Goal: Task Accomplishment & Management: Complete application form

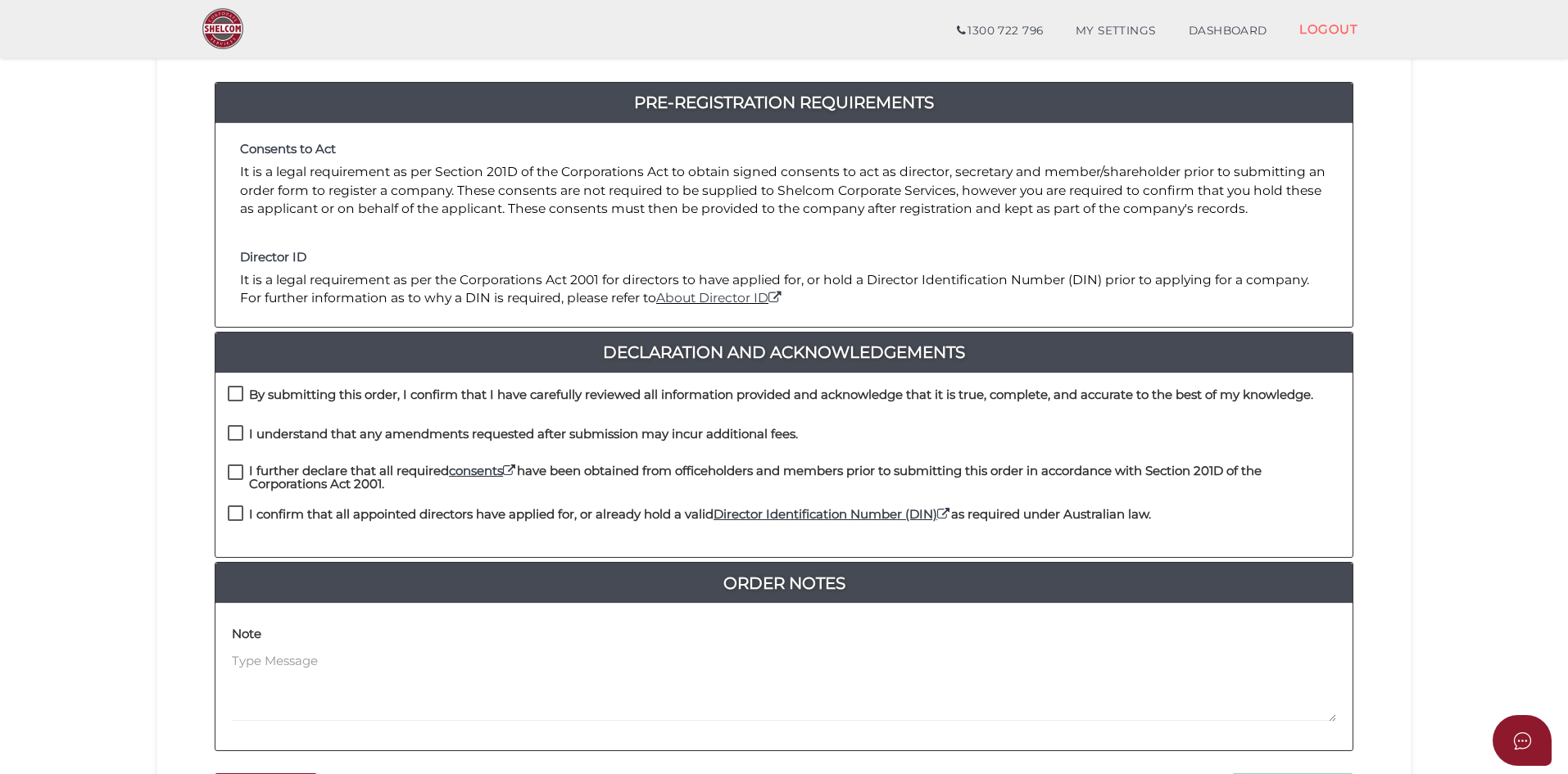
scroll to position [246, 0]
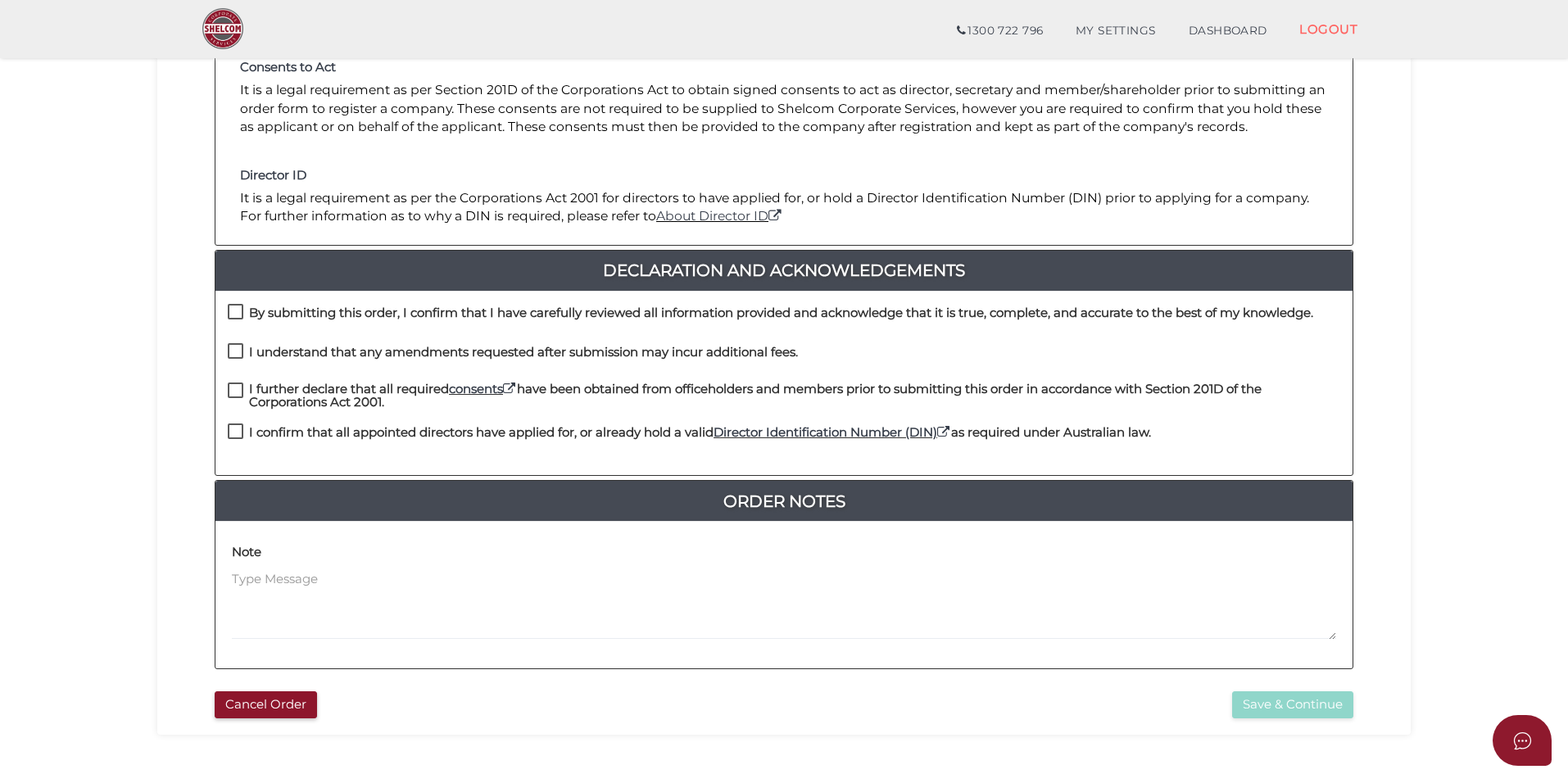
click at [236, 306] on label "By submitting this order, I confirm that I have carefully reviewed all informat…" at bounding box center [770, 316] width 1085 height 21
checkbox input "true"
click at [234, 349] on label "I understand that any amendments requested after submission may incur additiona…" at bounding box center [513, 356] width 570 height 21
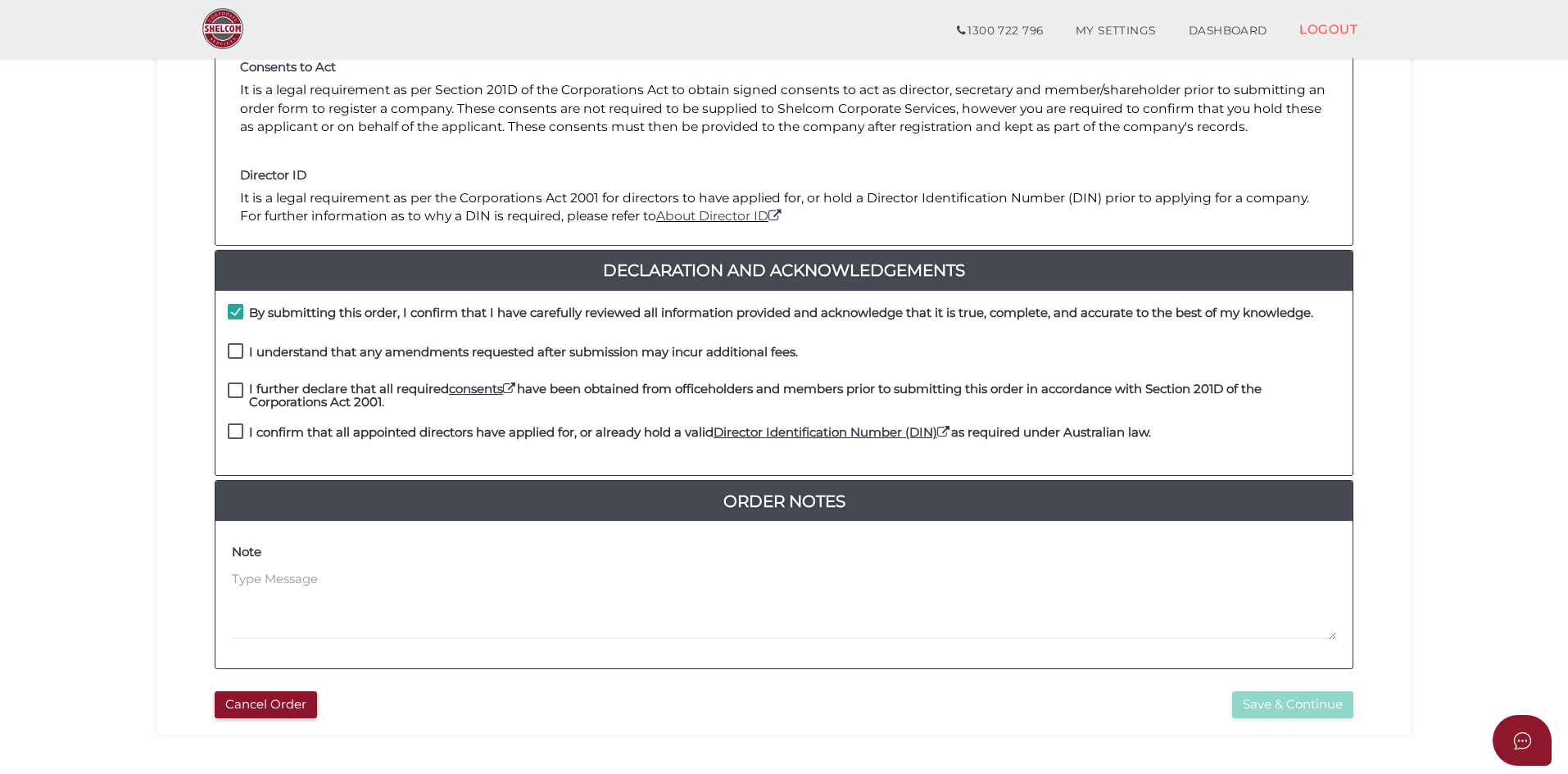
checkbox input "true"
click at [235, 392] on label "I further declare that all required consents have been obtained from officehold…" at bounding box center [784, 393] width 1113 height 21
checkbox input "true"
click at [233, 429] on label "I confirm that all appointed directors have applied for, or already hold a vali…" at bounding box center [690, 436] width 923 height 21
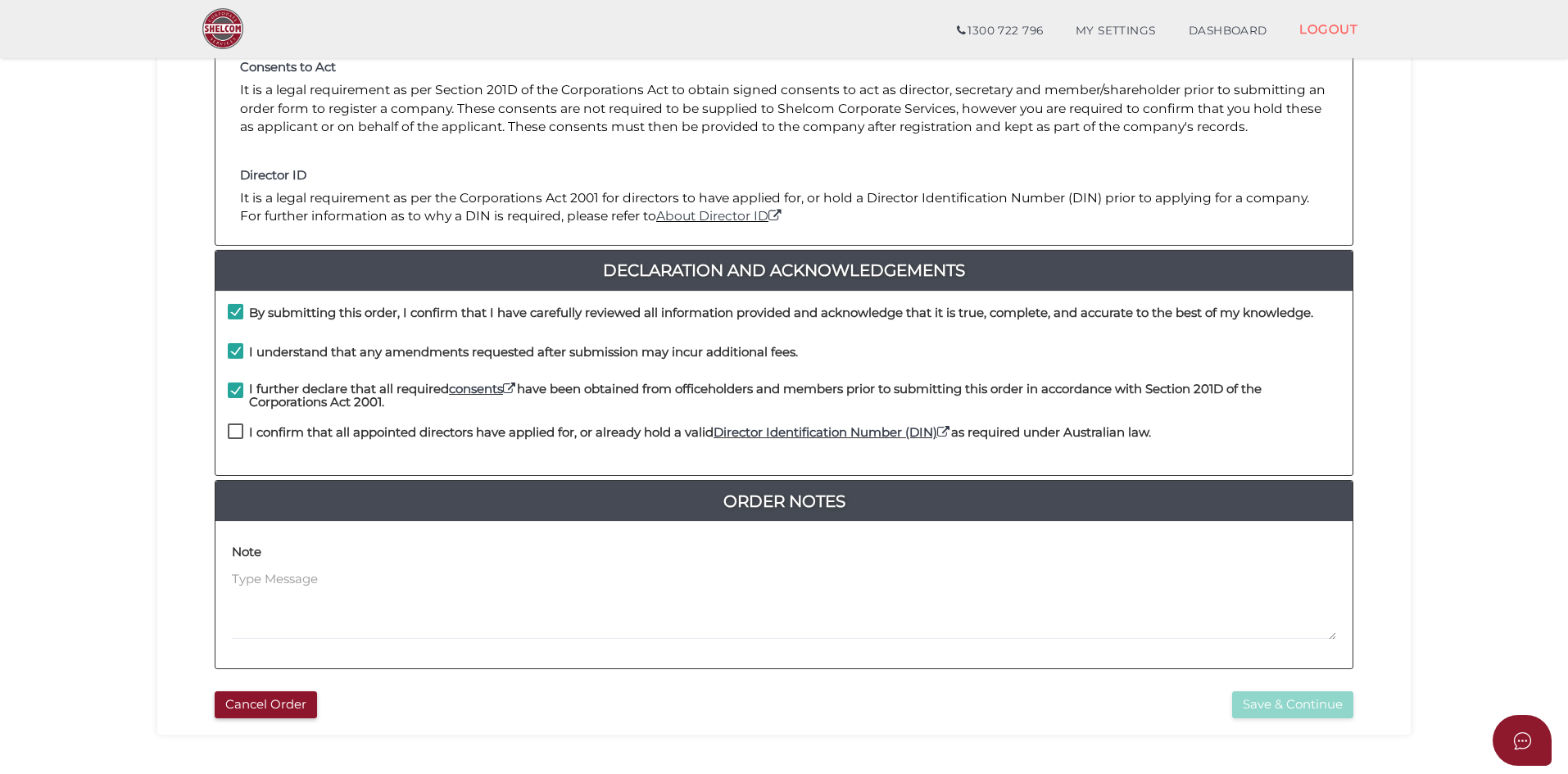
checkbox input "true"
click at [1276, 709] on button "Save & Continue" at bounding box center [1293, 705] width 121 height 27
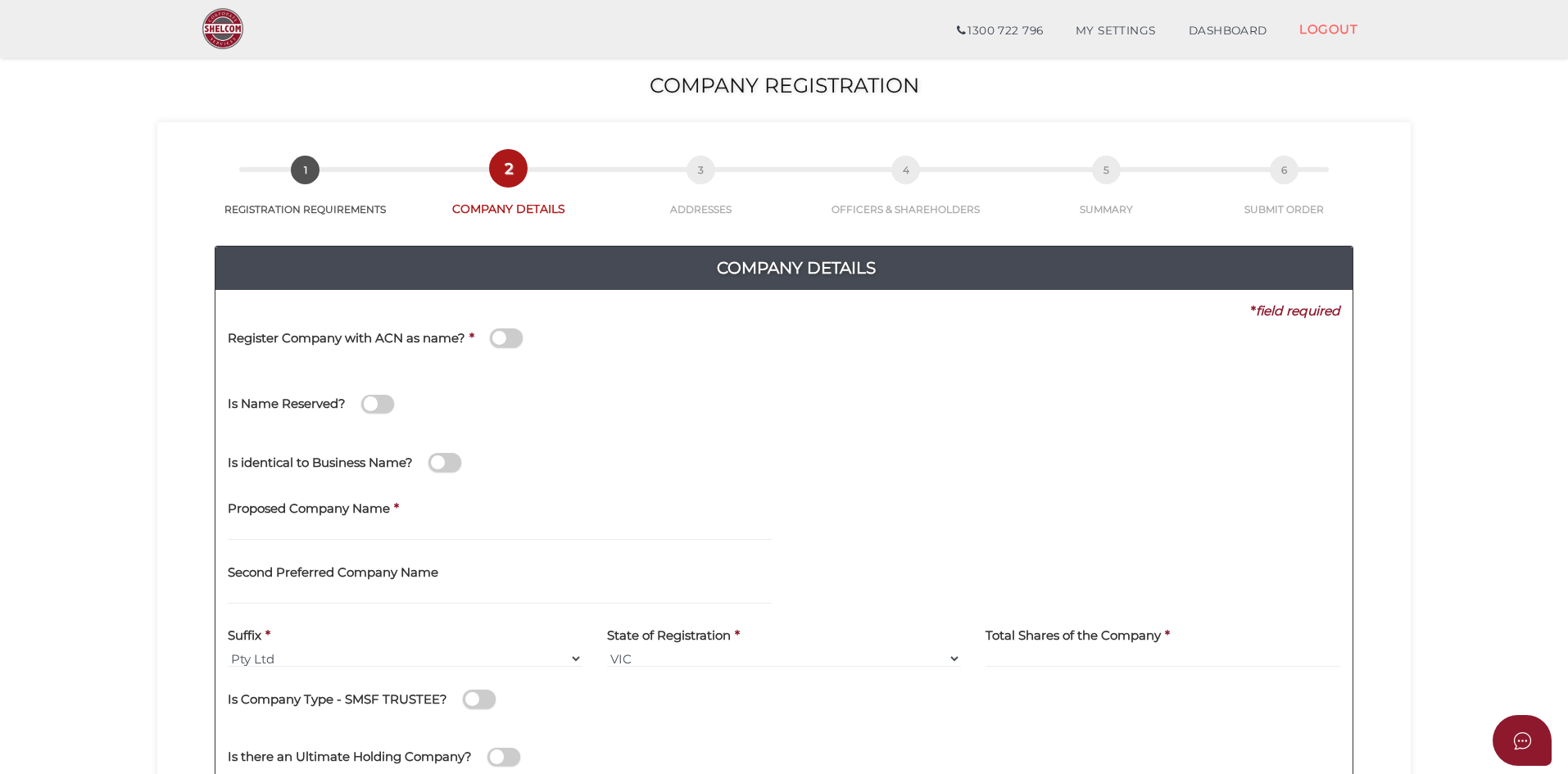
scroll to position [82, 0]
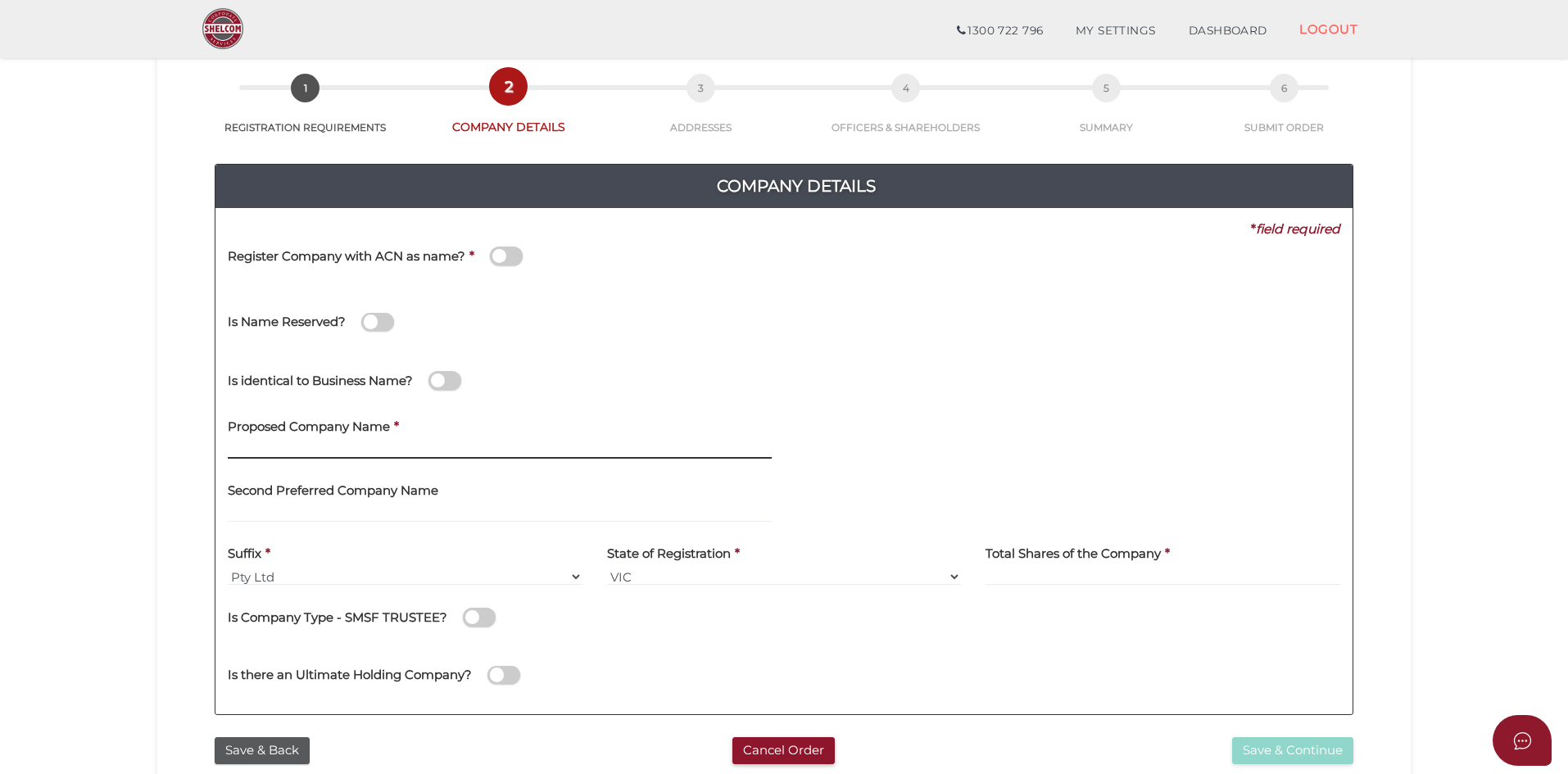
click at [458, 444] on input "text" at bounding box center [500, 450] width 544 height 18
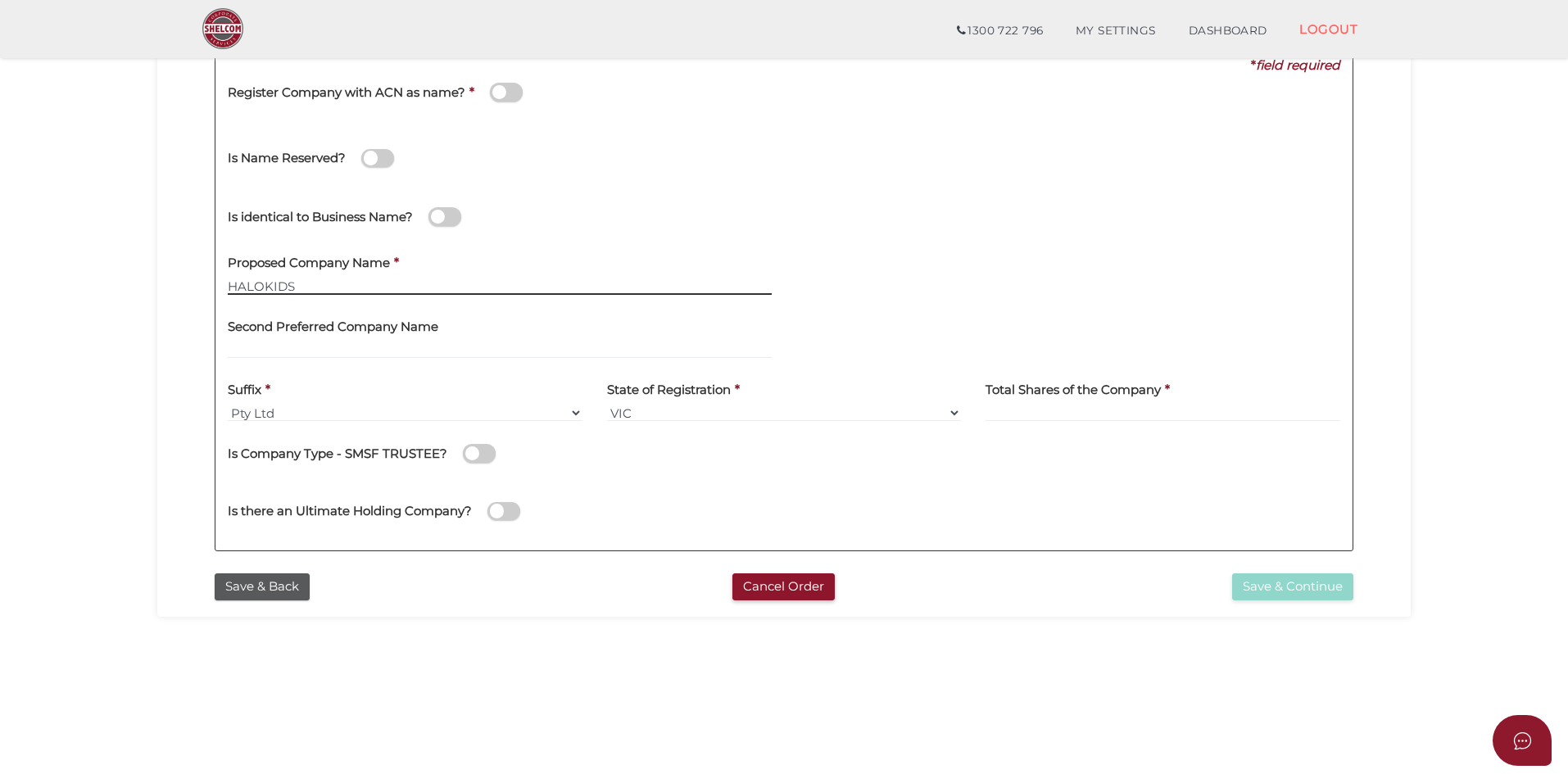
type input "HALOKIDS"
click at [1011, 413] on input at bounding box center [1163, 413] width 355 height 18
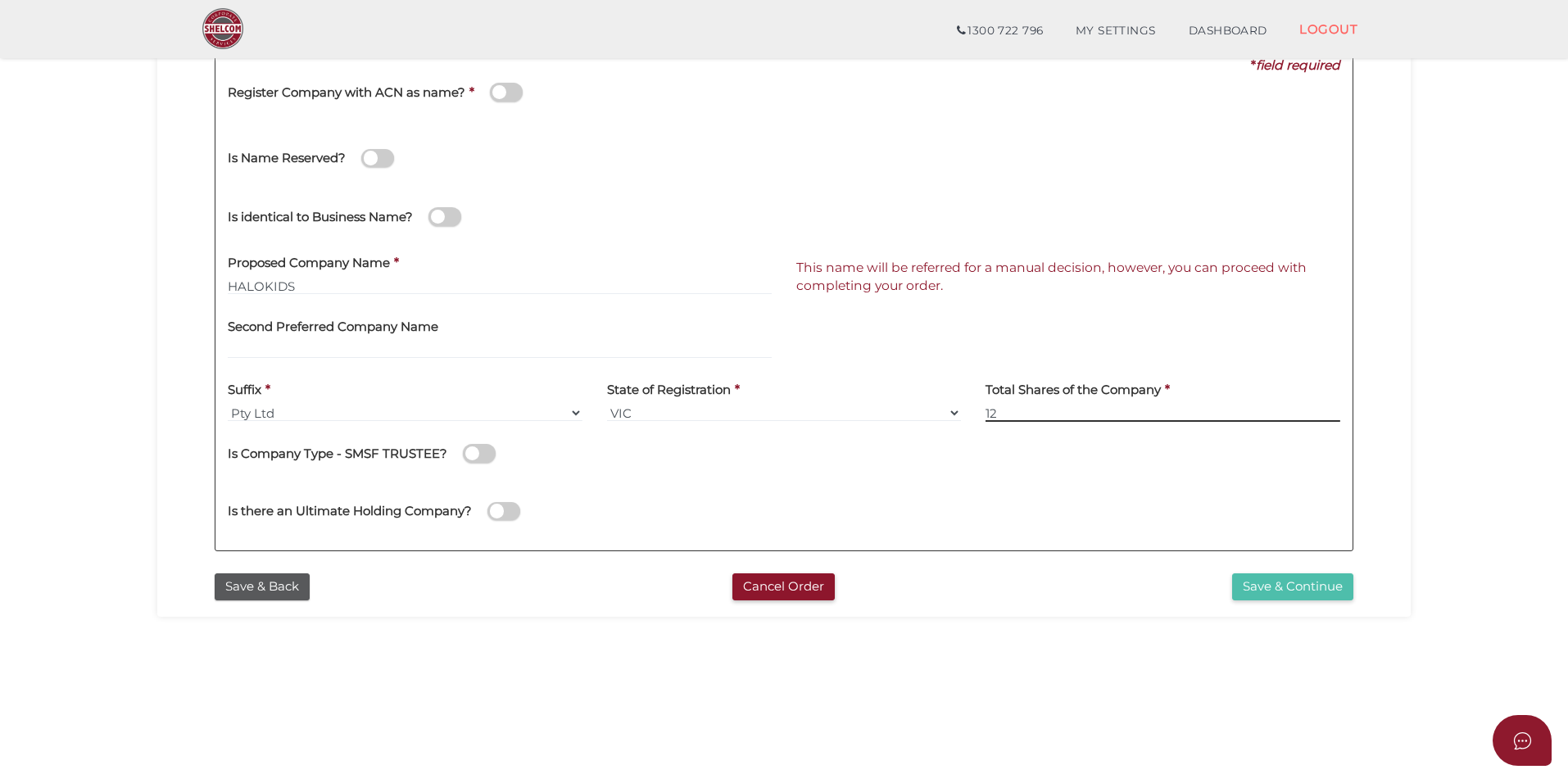
type input "12"
click at [1258, 589] on button "Save & Continue" at bounding box center [1293, 588] width 121 height 27
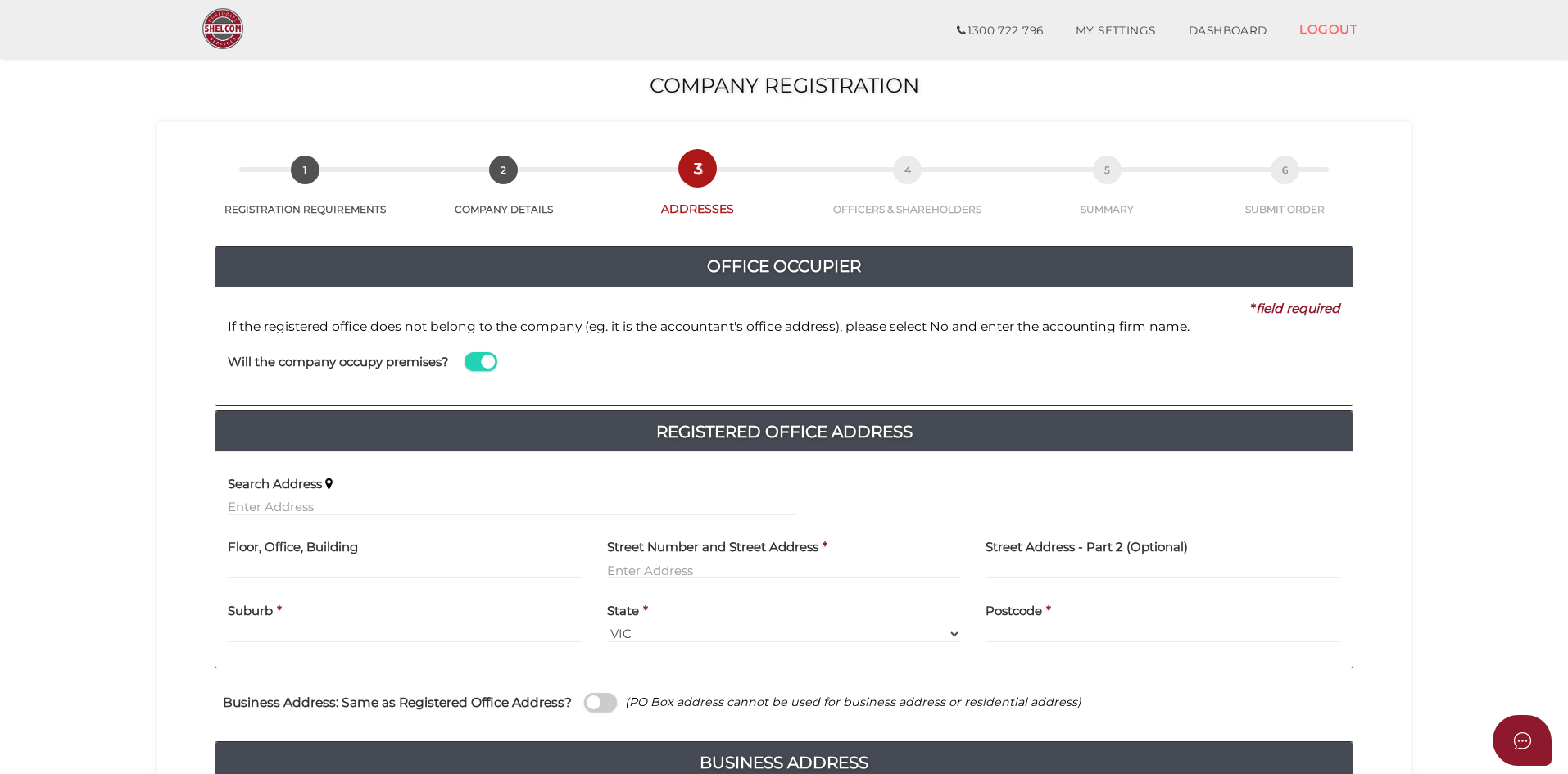
scroll to position [164, 0]
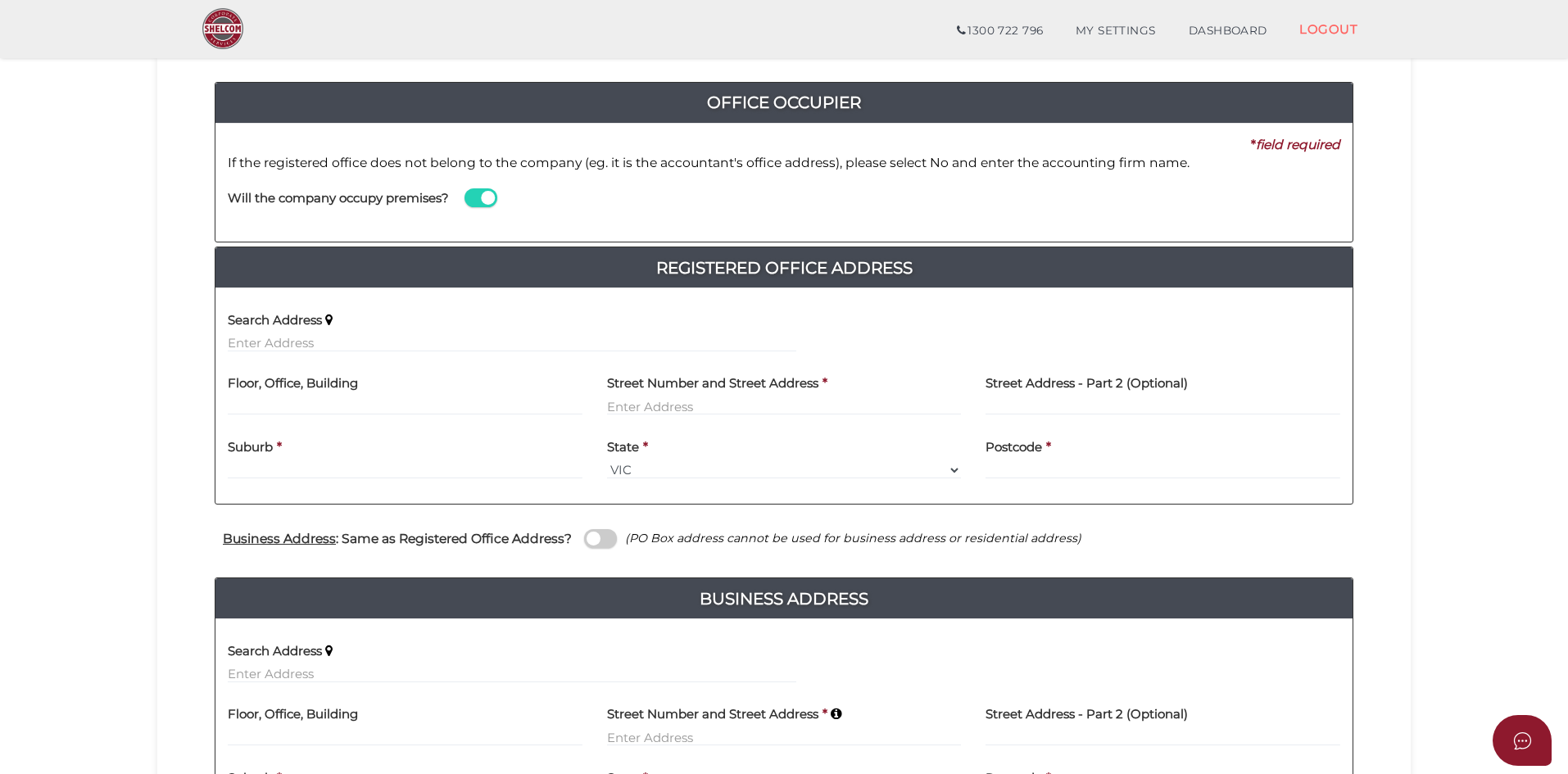
click at [483, 193] on span at bounding box center [481, 197] width 33 height 19
click at [0, 0] on input "checkbox" at bounding box center [0, 0] width 0 height 0
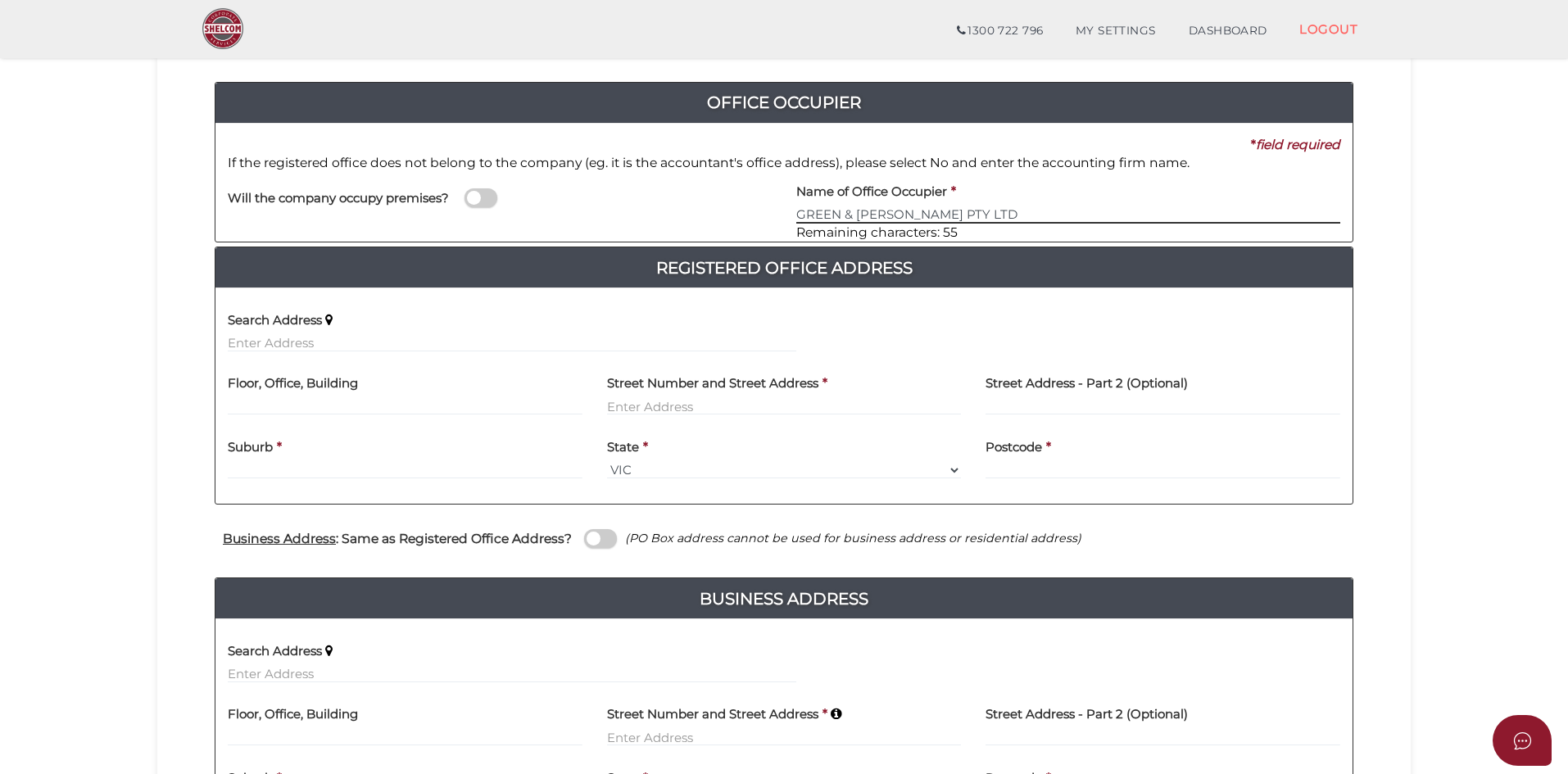
type input "GREEN & STERNFELD PTY LTD"
click at [618, 410] on input "text" at bounding box center [785, 406] width 355 height 18
click at [641, 408] on input "text" at bounding box center [785, 406] width 355 height 18
click at [443, 404] on input "text" at bounding box center [406, 406] width 355 height 18
type input "Level 1"
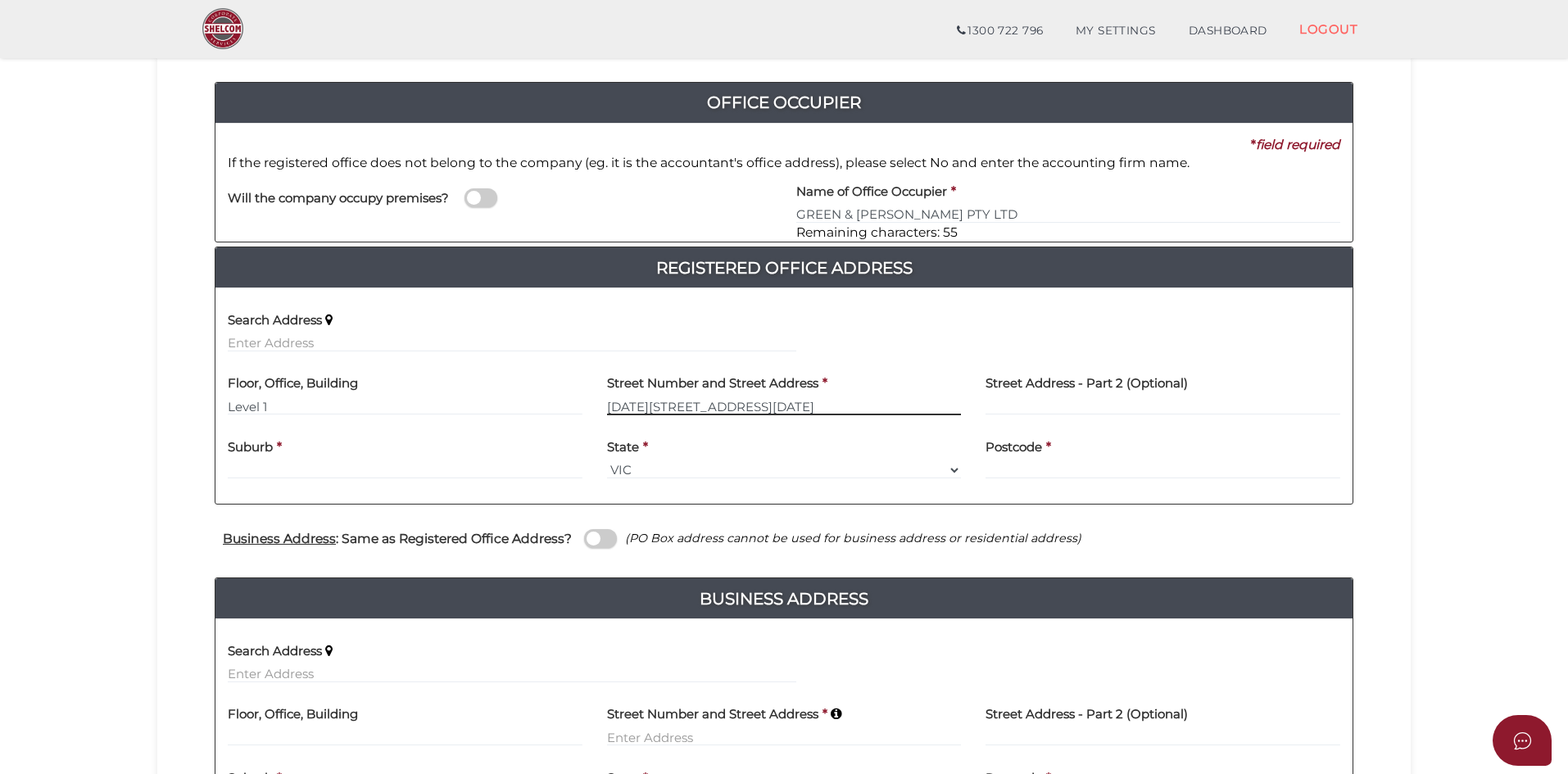
type input "[DATE][STREET_ADDRESS][DATE]"
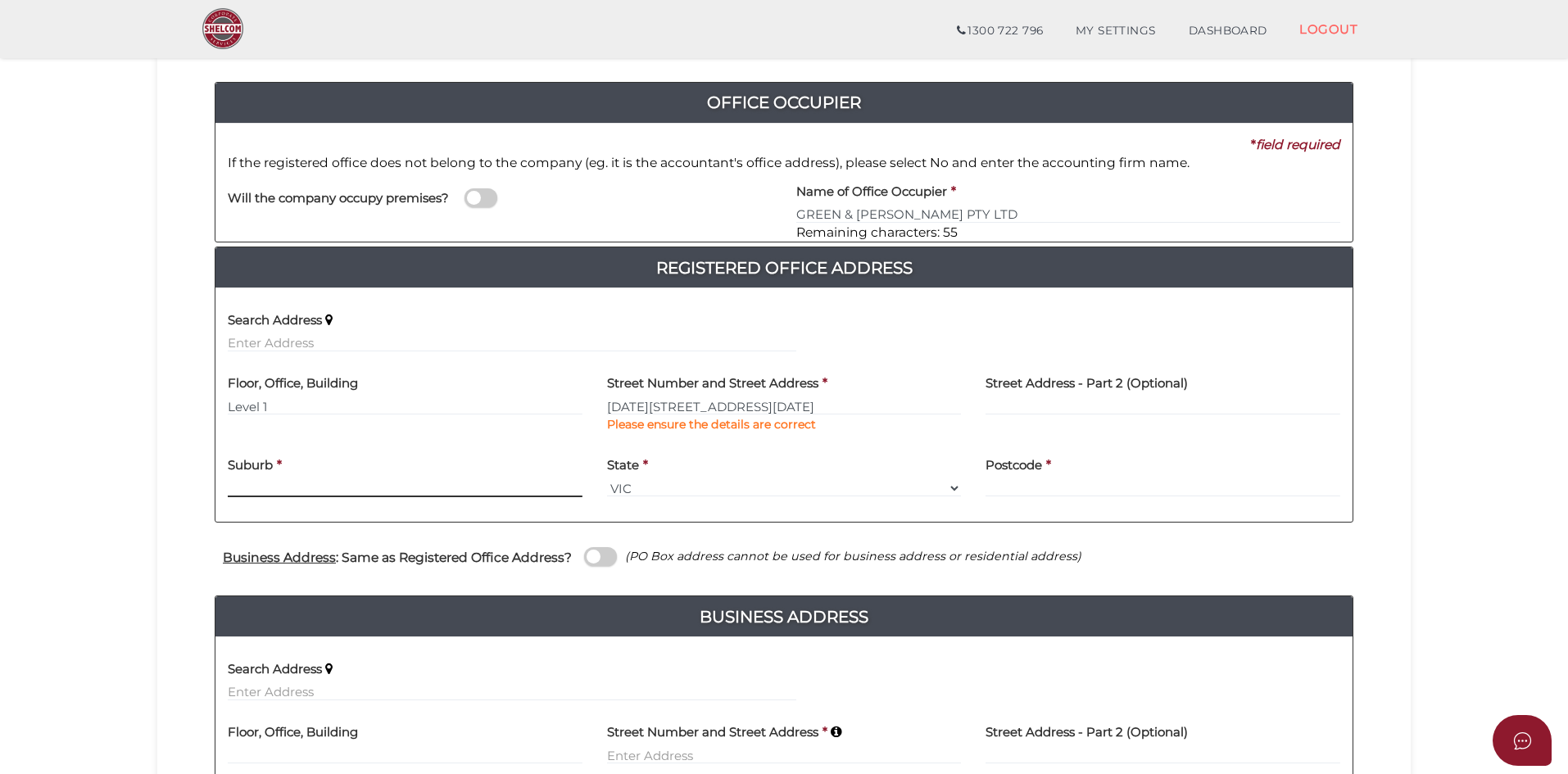
click at [272, 465] on div "Suburb *" at bounding box center [406, 472] width 355 height 52
type input "MALVERN"
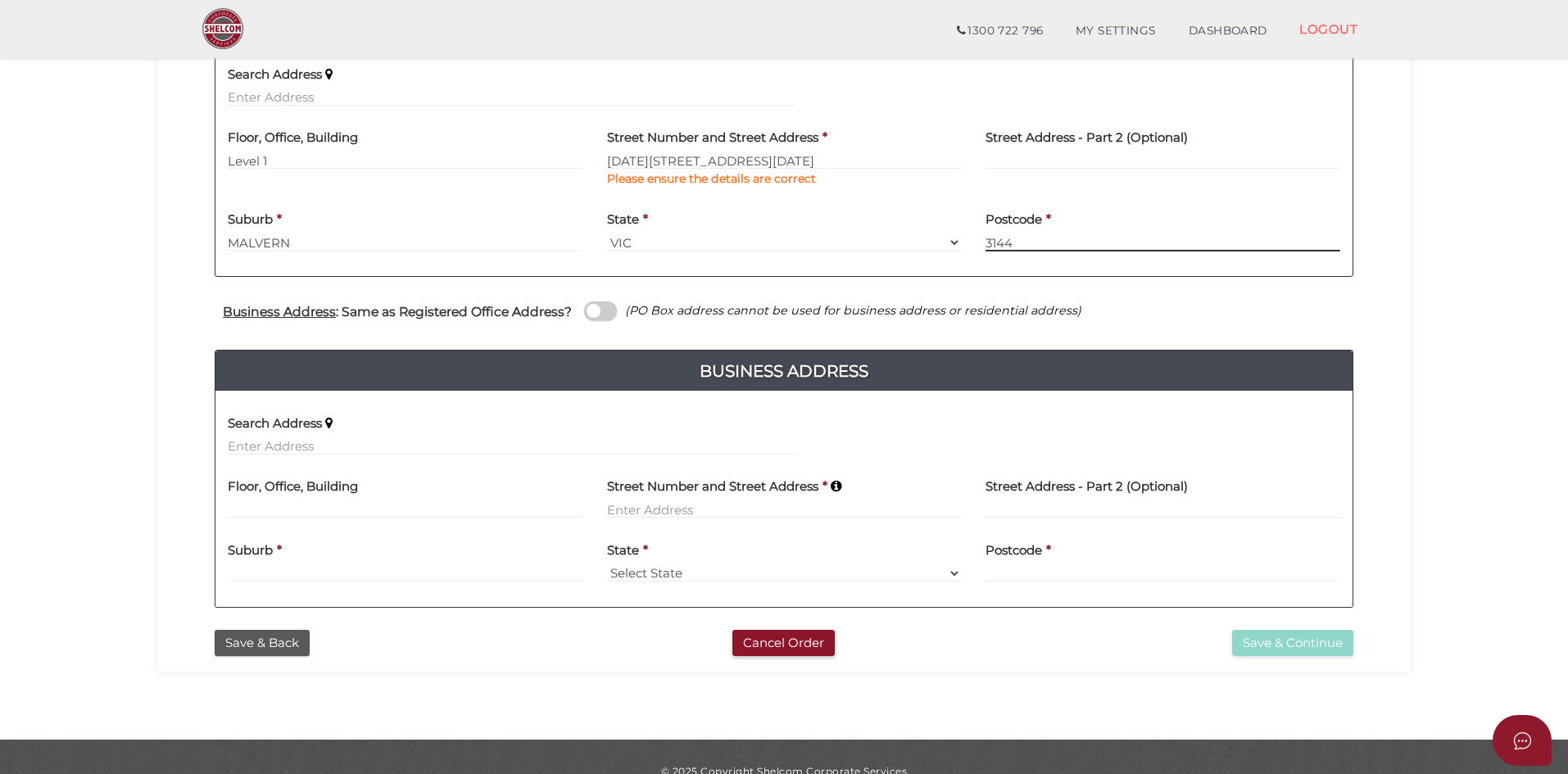
type input "3144"
click at [610, 508] on input at bounding box center [785, 510] width 355 height 18
type input "[STREET_ADDRESS]"
click at [380, 580] on input at bounding box center [406, 574] width 355 height 18
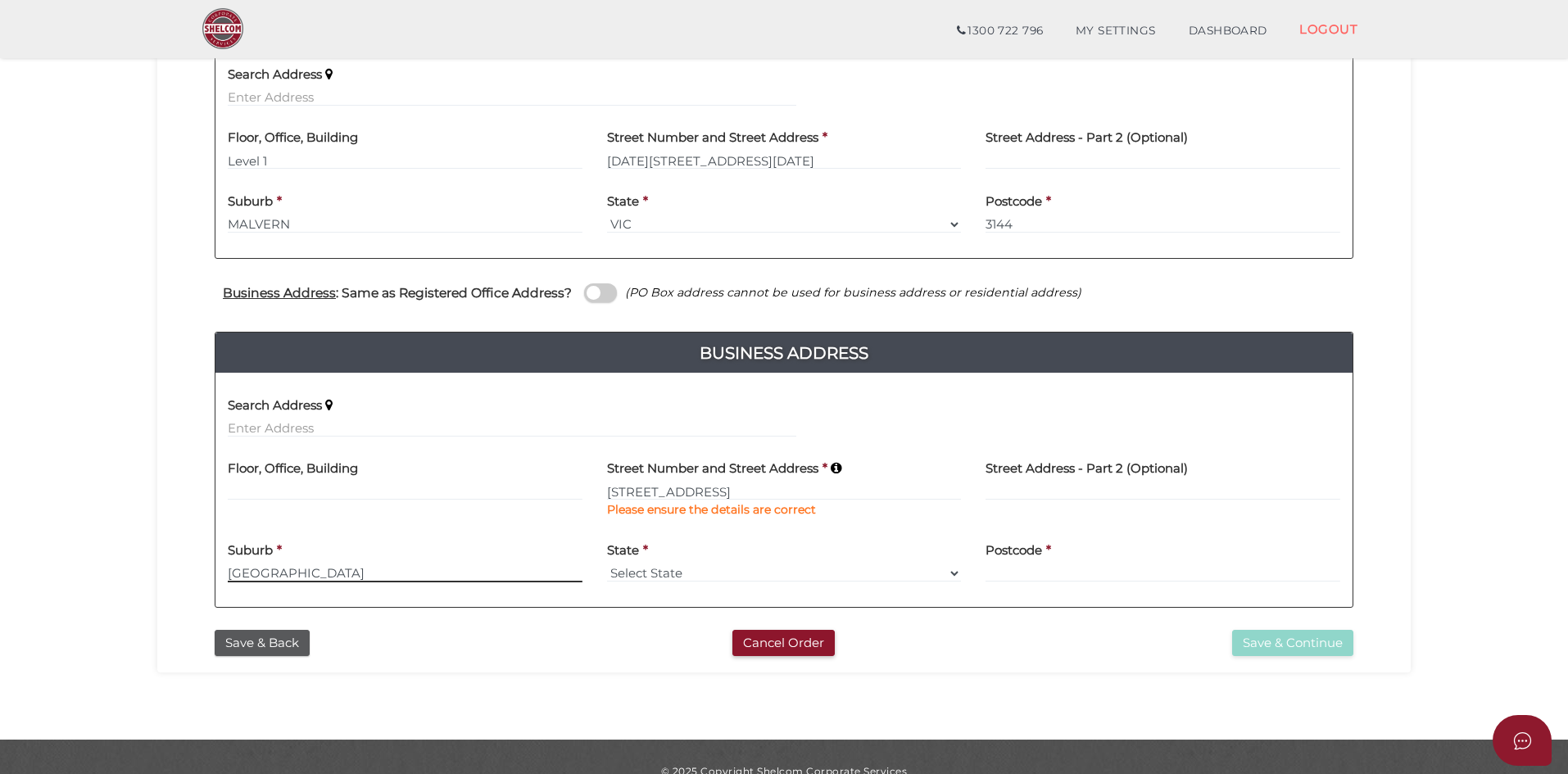
type input "BRIGHTON EAST"
click at [942, 570] on select "Select State VIC ACT NSW NT QLD TAS WA SA" at bounding box center [785, 574] width 355 height 18
select select "VIC"
click at [607, 565] on select "Select State VIC ACT NSW NT QLD TAS WA SA" at bounding box center [785, 574] width 355 height 18
type input "3187"
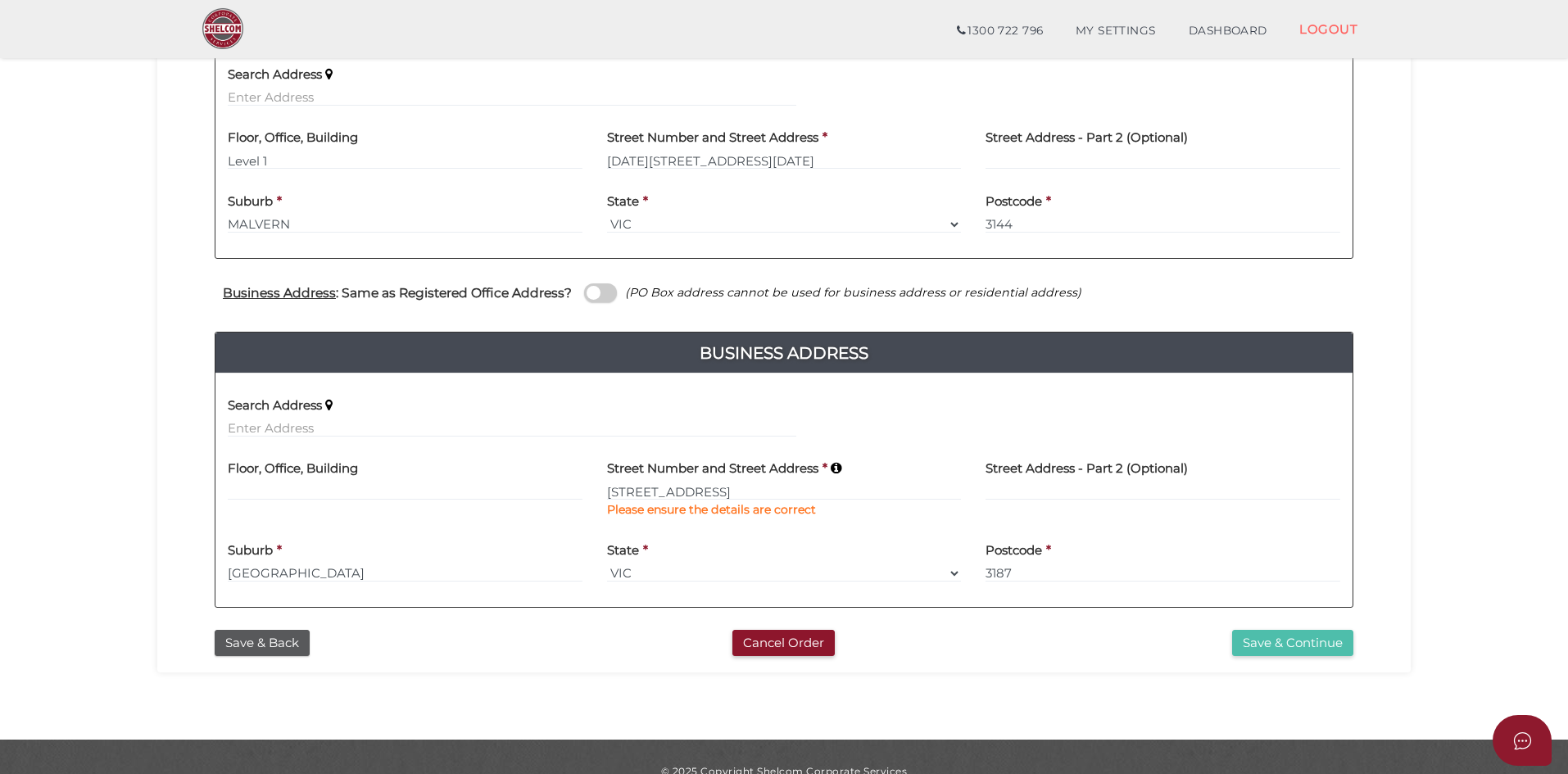
click at [1253, 646] on button "Save & Continue" at bounding box center [1293, 644] width 121 height 27
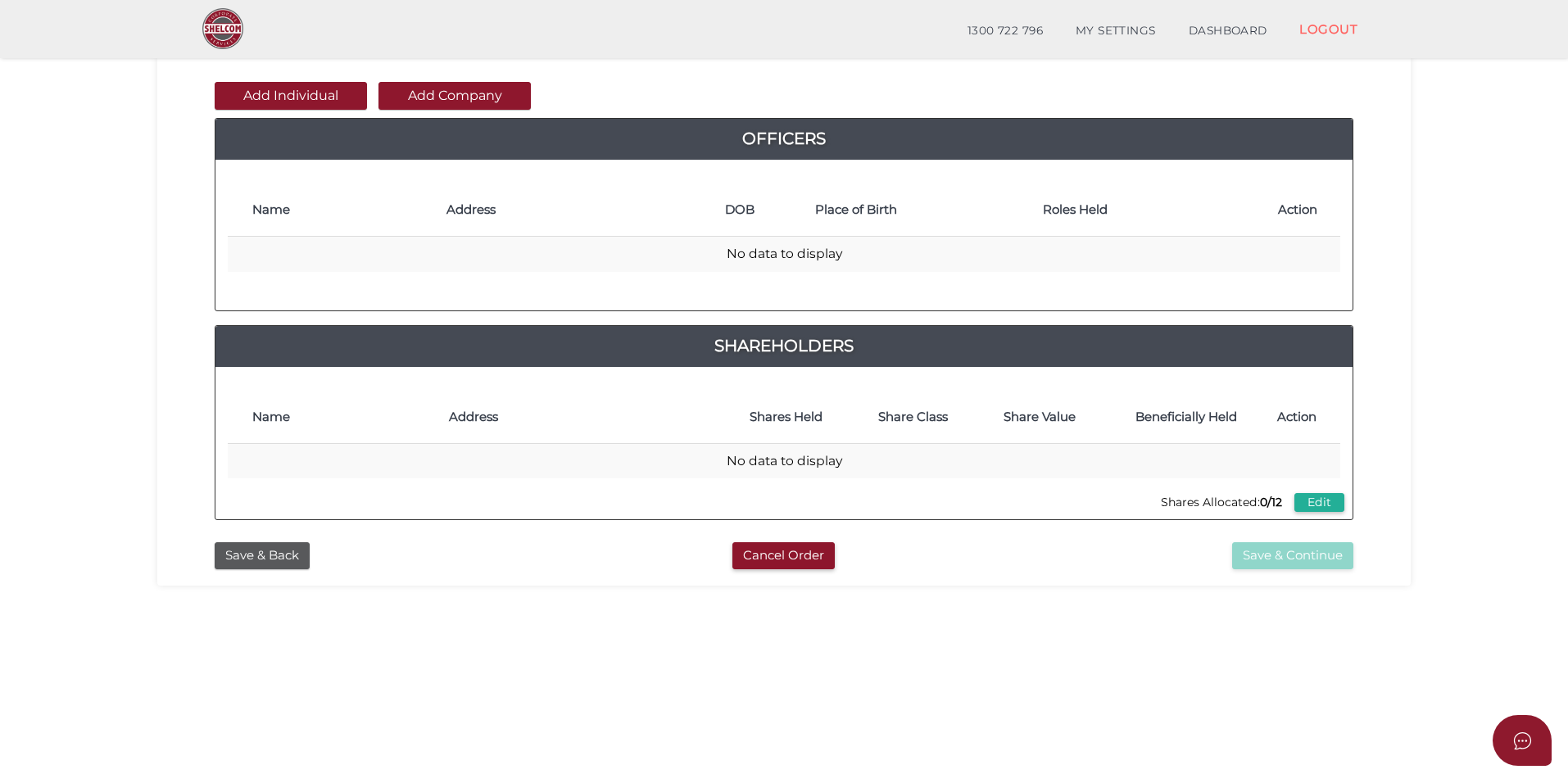
scroll to position [82, 0]
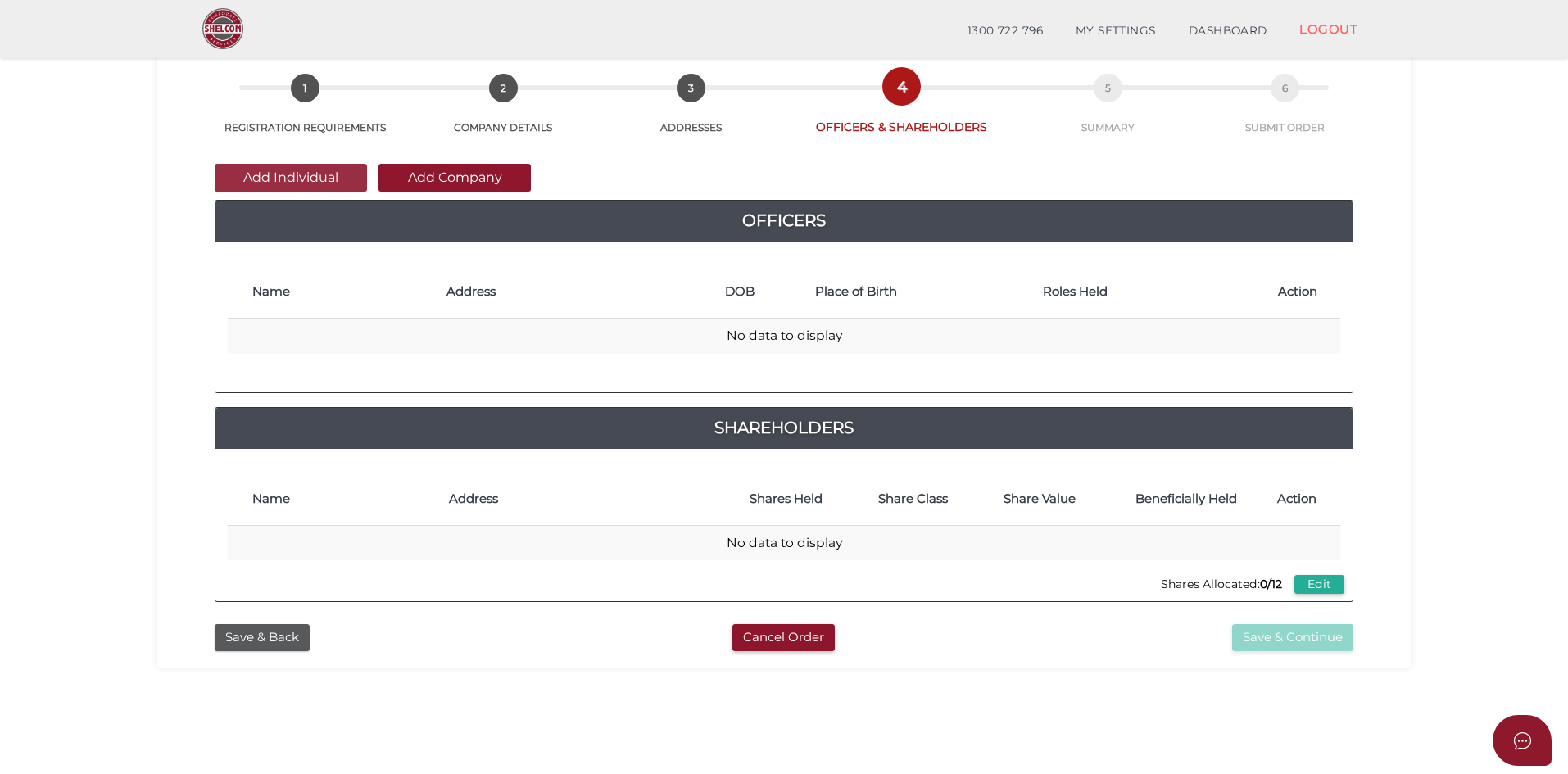
click at [324, 177] on button "Add Individual" at bounding box center [291, 177] width 152 height 28
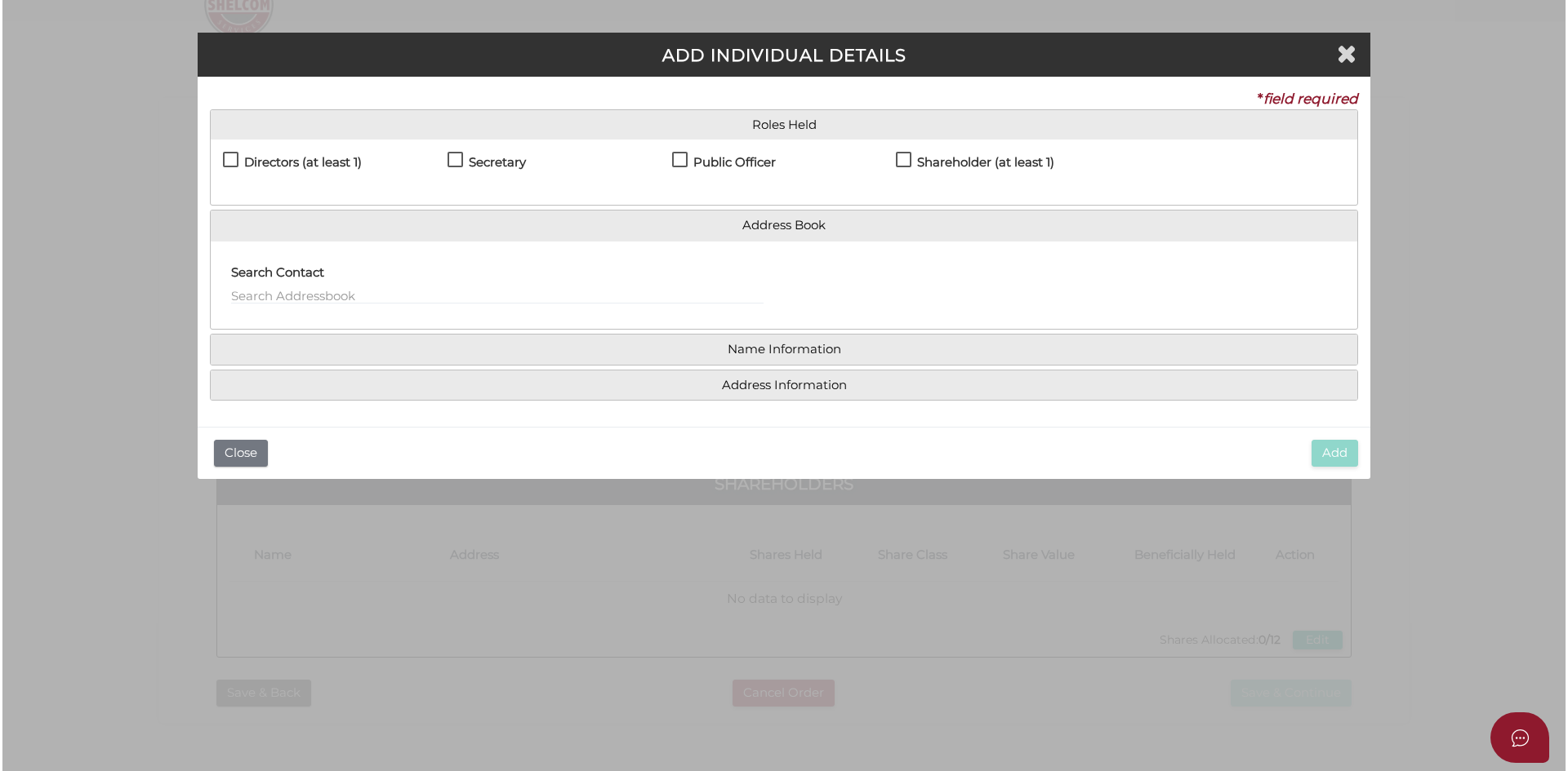
scroll to position [0, 0]
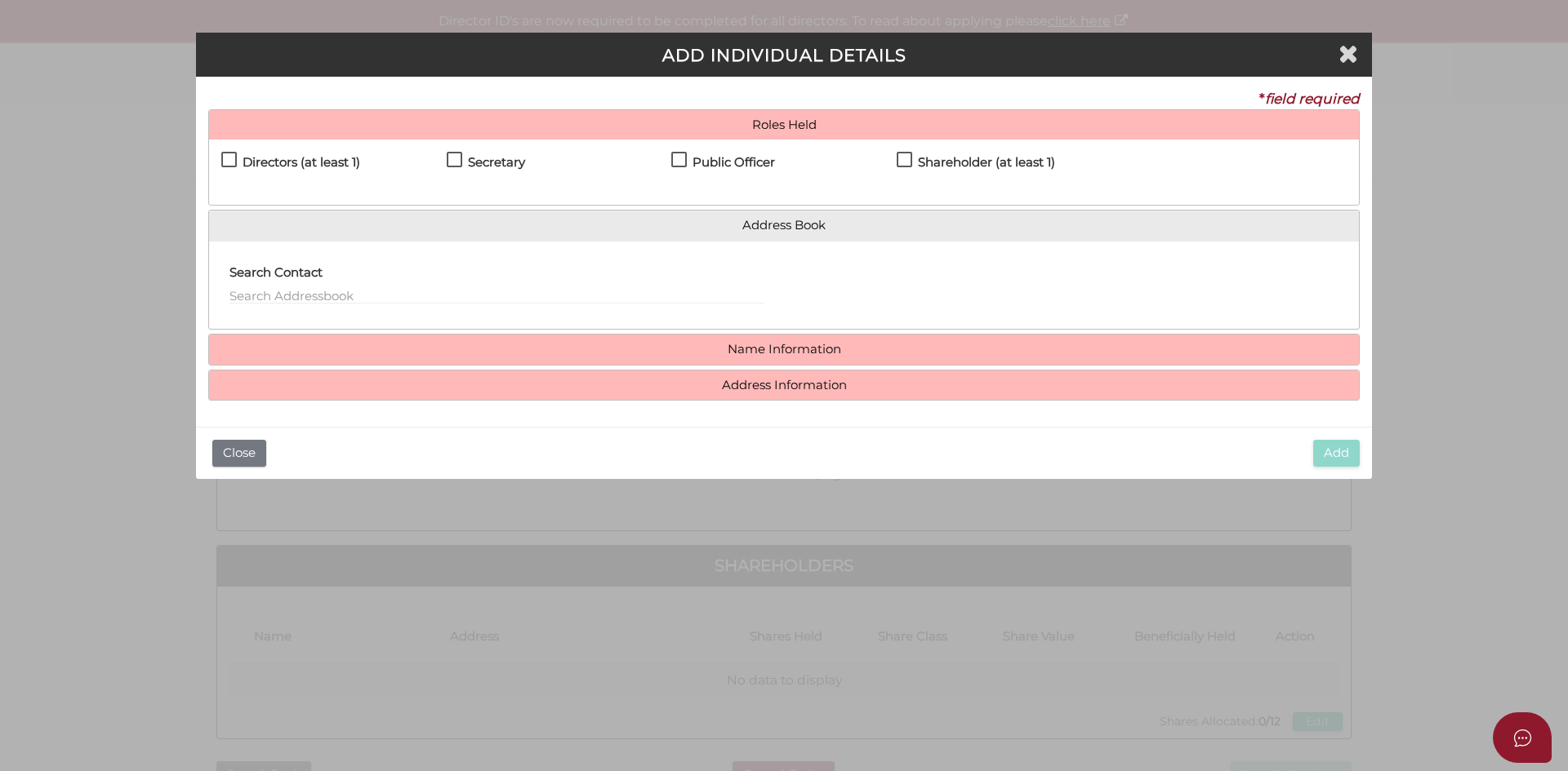
click at [231, 158] on label "Directors (at least 1)" at bounding box center [291, 166] width 139 height 21
checkbox input "true"
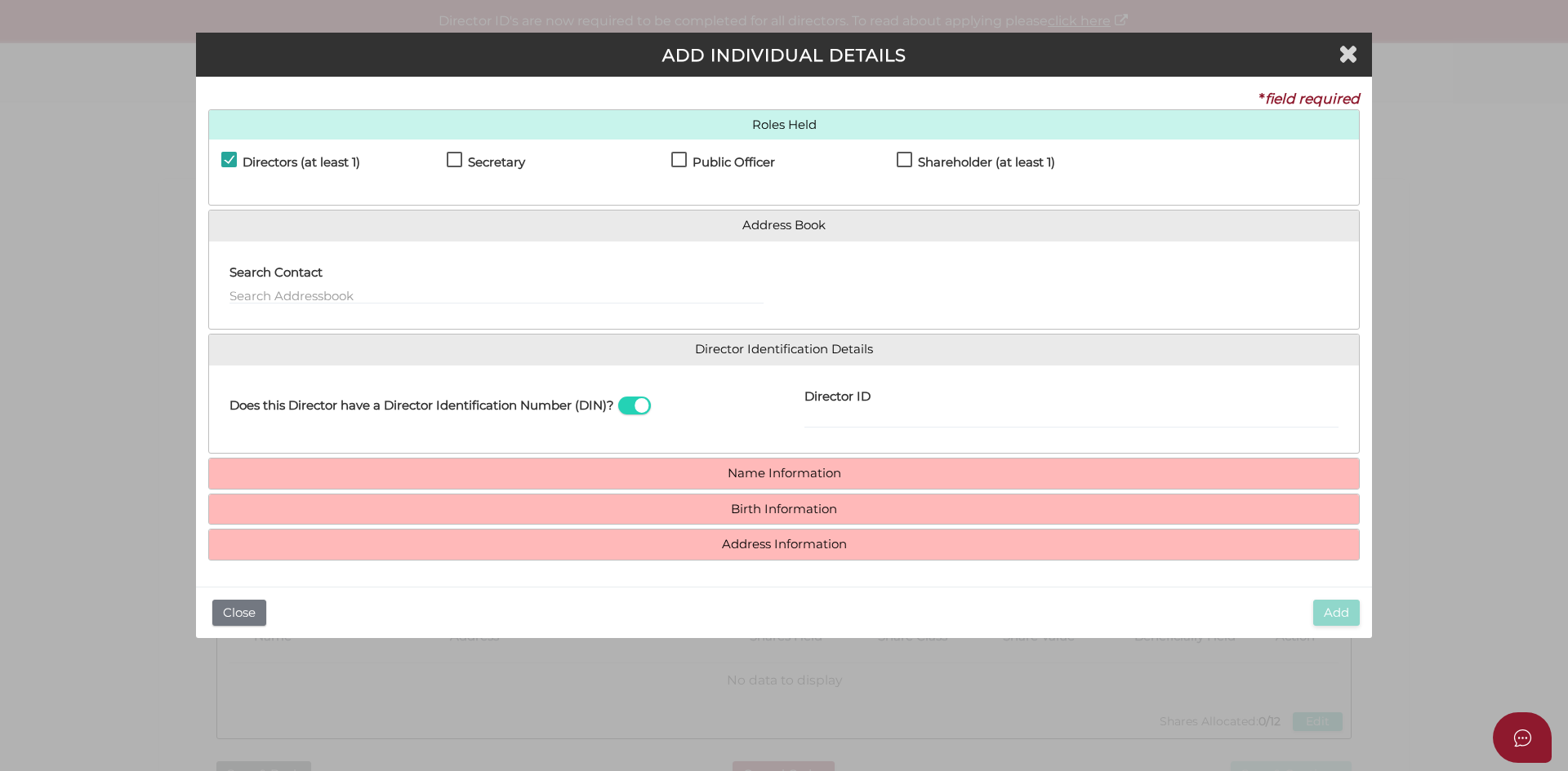
click at [456, 156] on label "Secretary" at bounding box center [485, 166] width 78 height 21
checkbox input "true"
click at [673, 156] on label "Public Officer" at bounding box center [723, 166] width 104 height 21
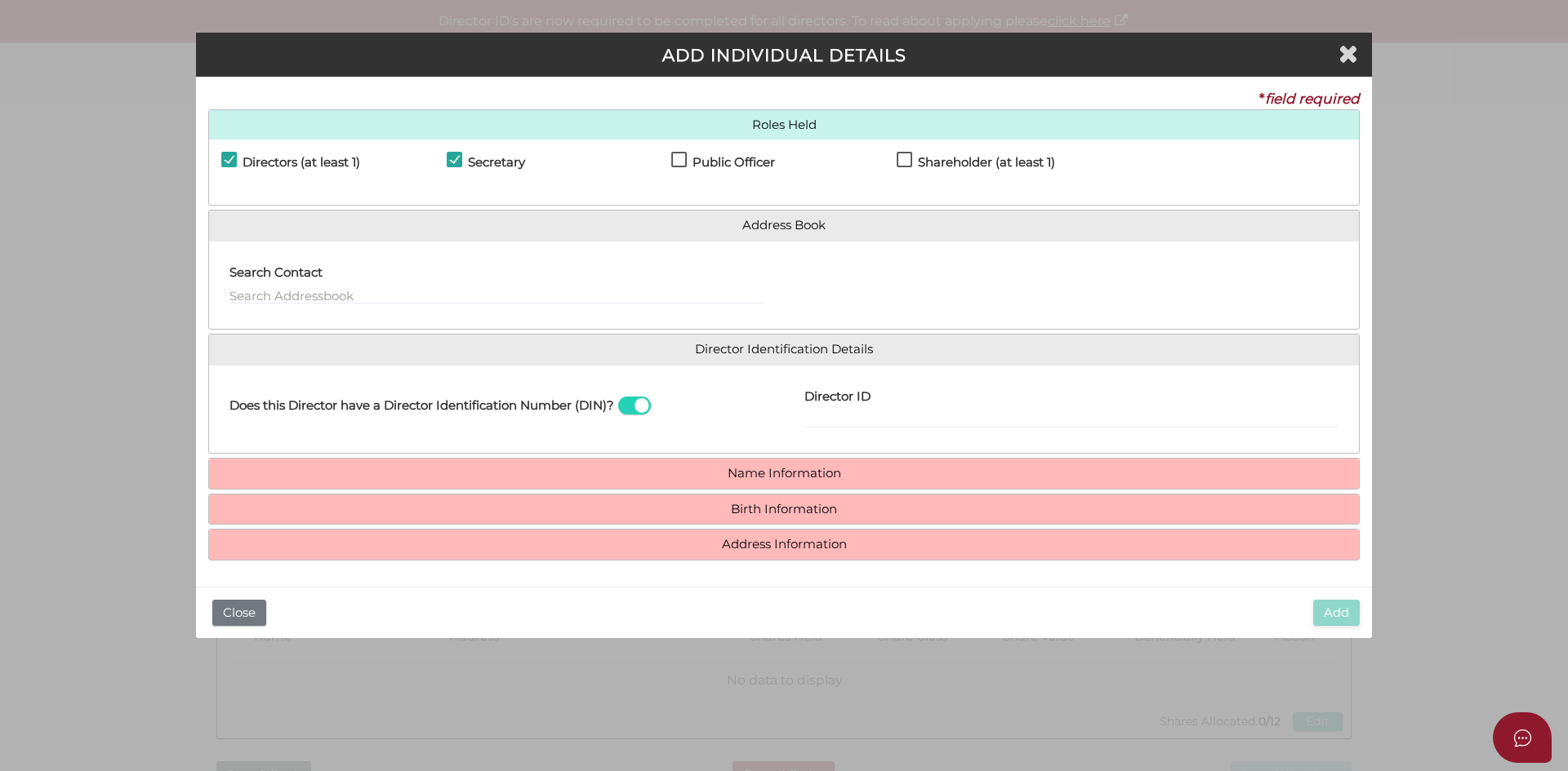
checkbox input "true"
click at [904, 162] on label "Shareholder (at least 1)" at bounding box center [976, 166] width 159 height 21
checkbox input "true"
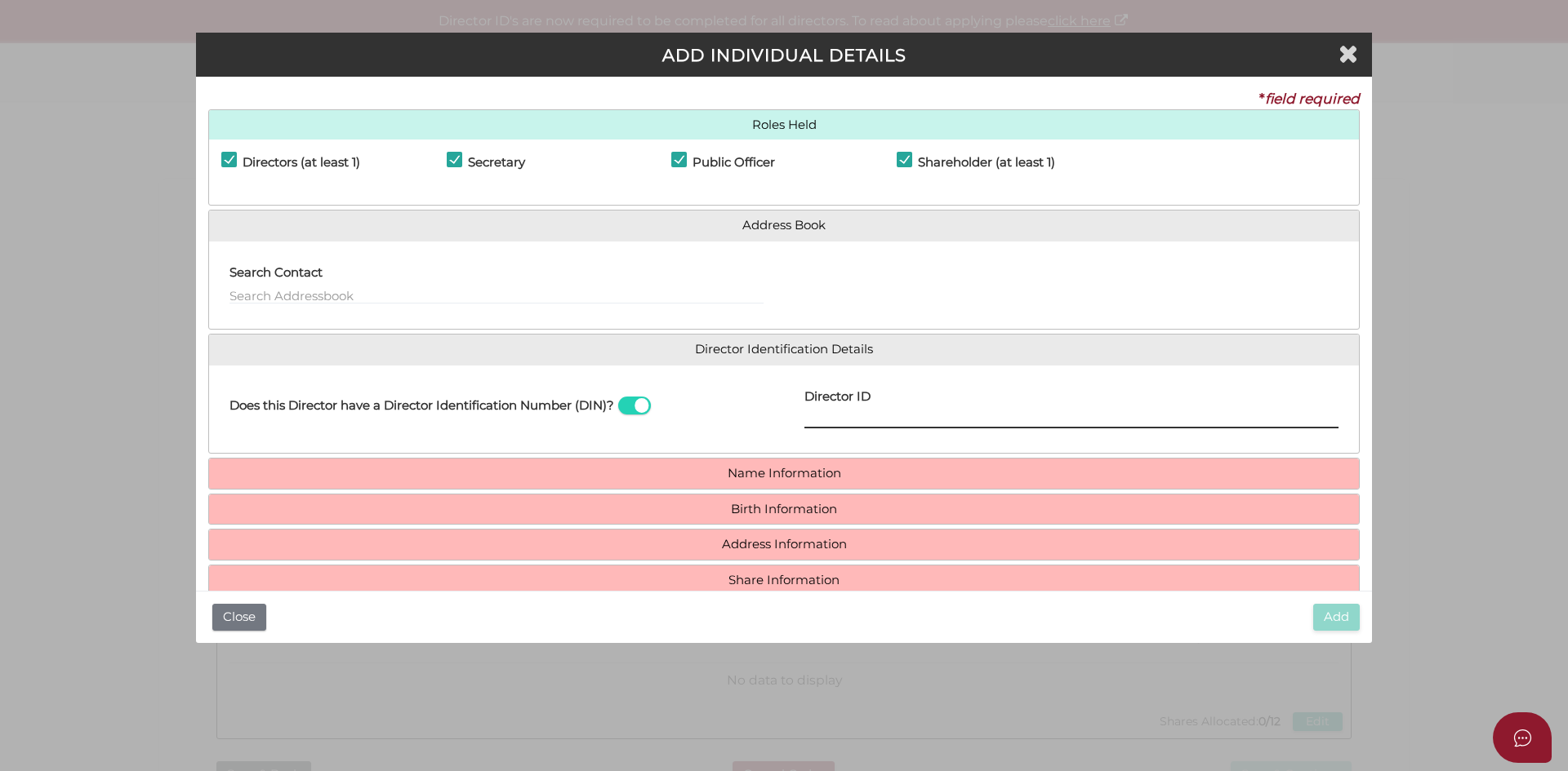
click at [816, 417] on input "Director ID" at bounding box center [1071, 419] width 534 height 18
paste input "036 15663 37689"
click at [909, 420] on input "0361566337689" at bounding box center [1071, 419] width 534 height 18
type input "036156633768900"
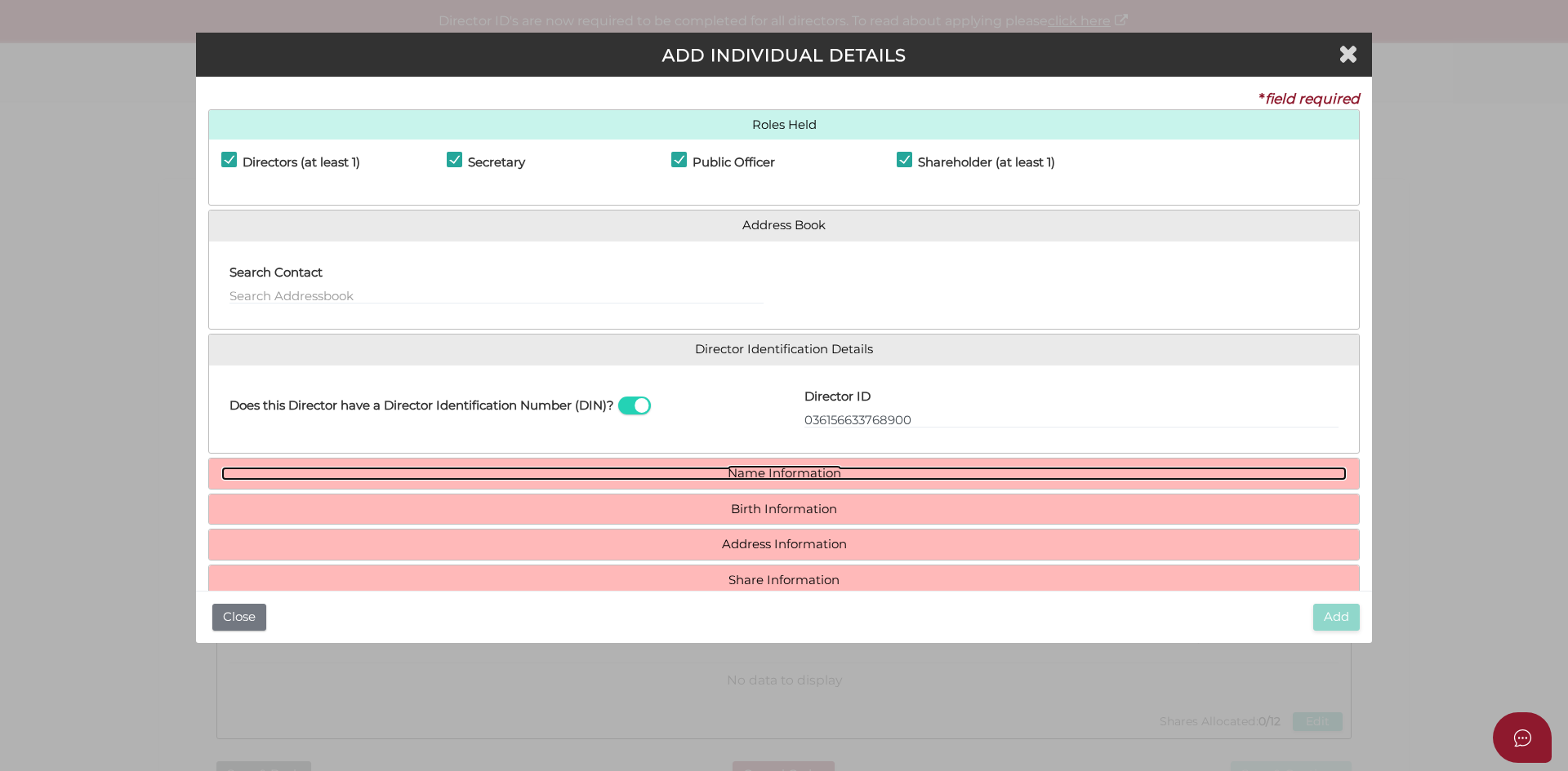
click at [825, 476] on link "Name Information" at bounding box center [783, 473] width 1125 height 14
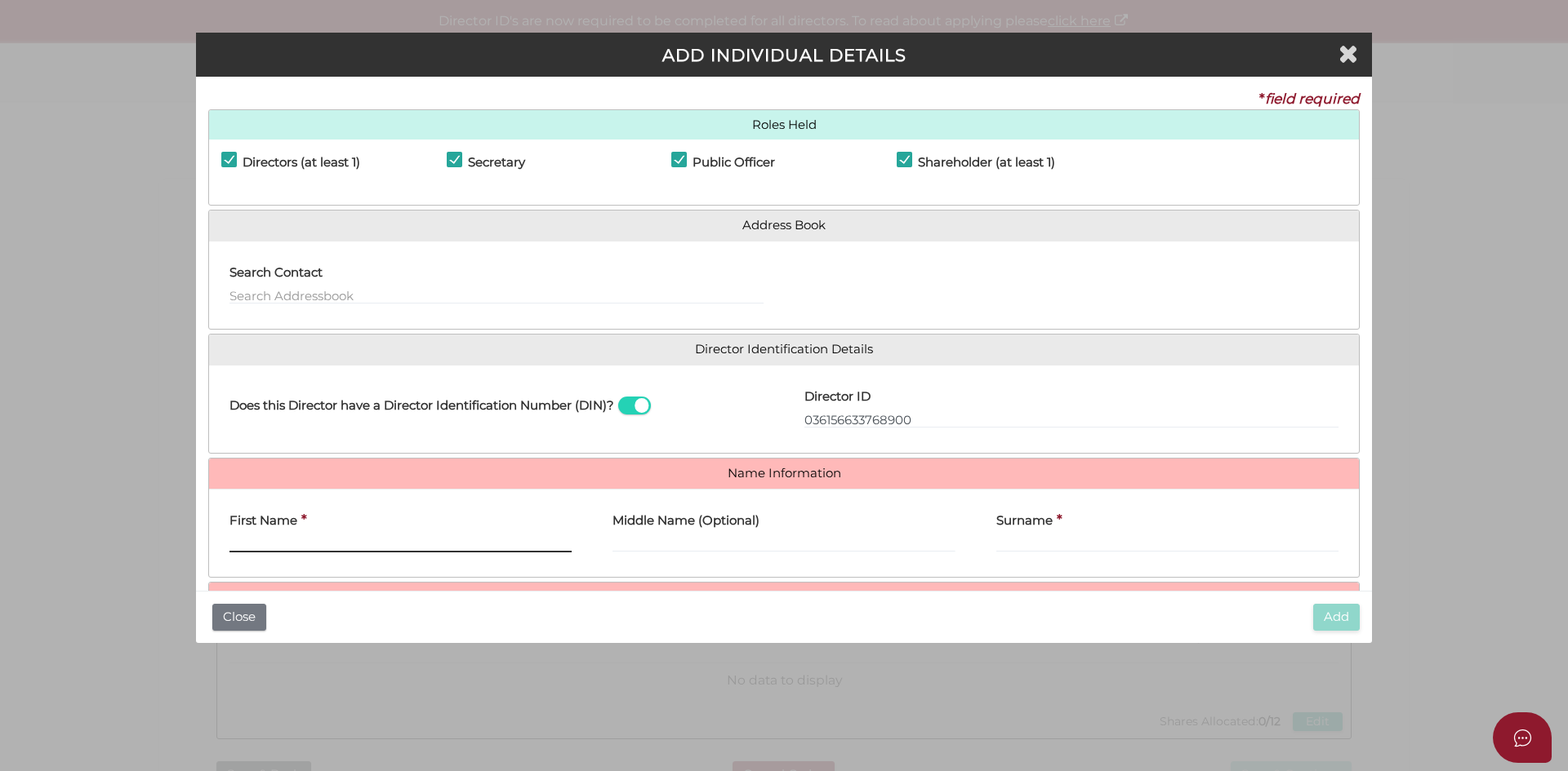
click at [448, 547] on input "First Name" at bounding box center [400, 544] width 342 height 18
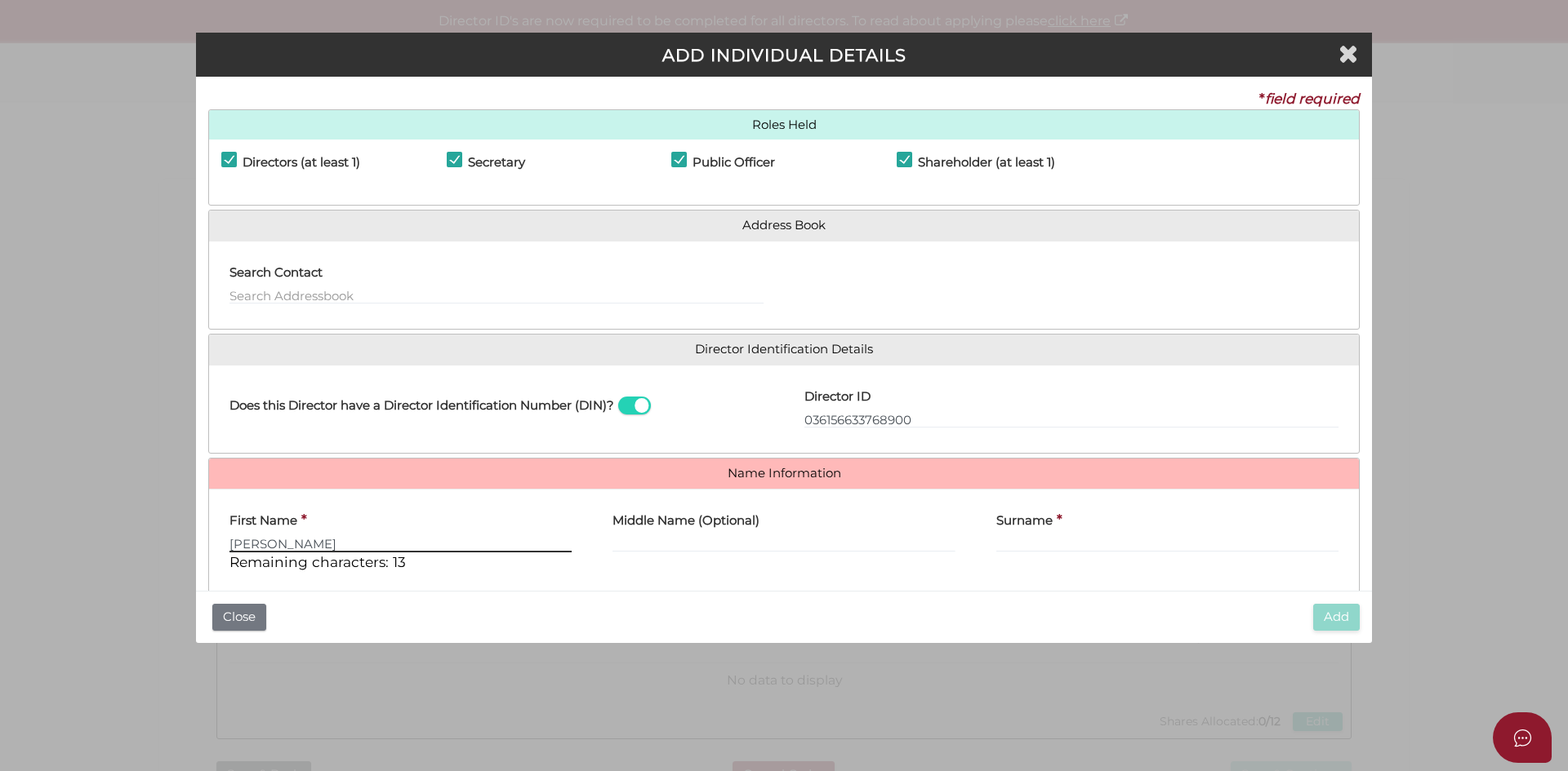
type input "REBECKA"
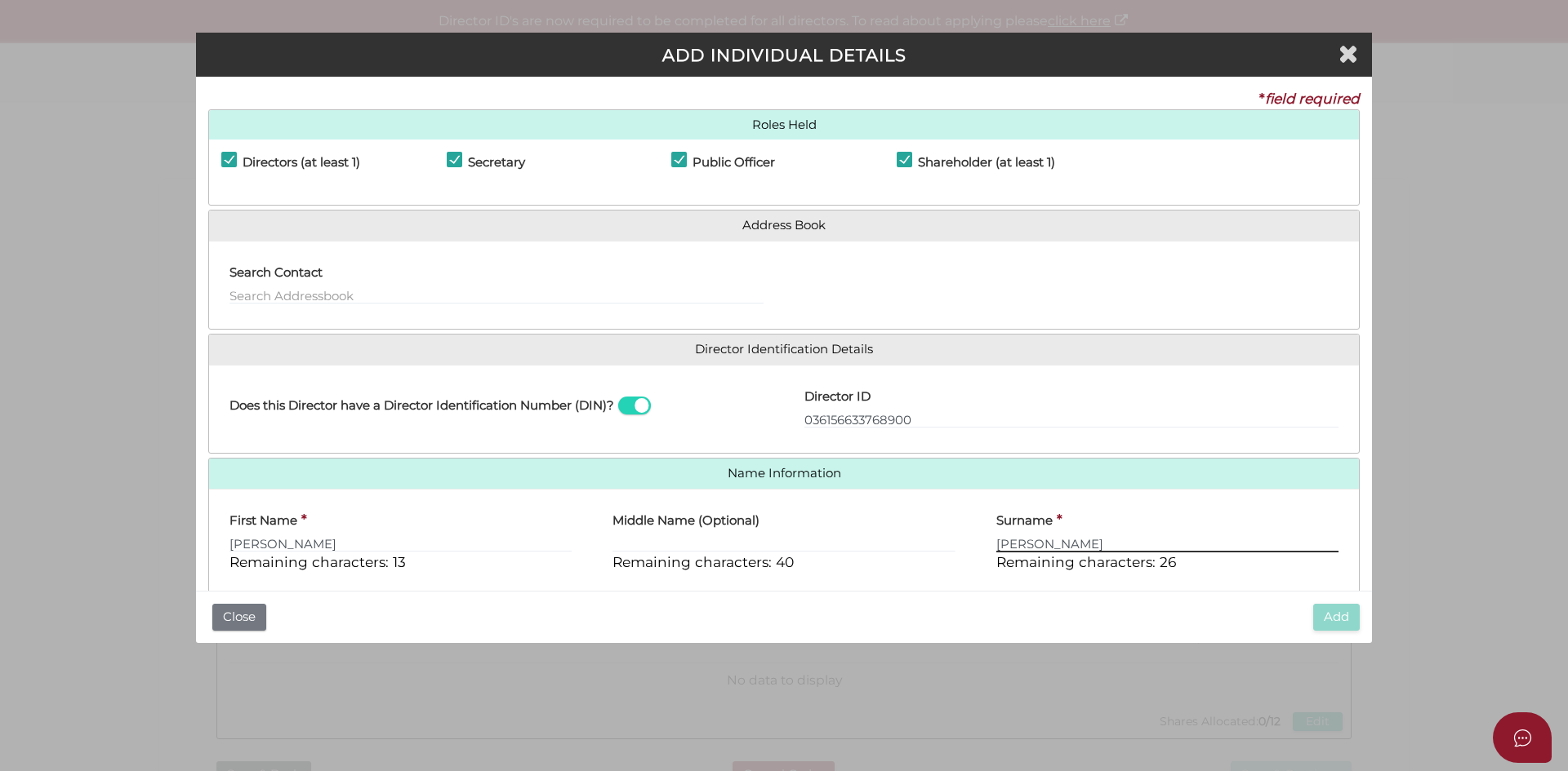
type input "FINN"
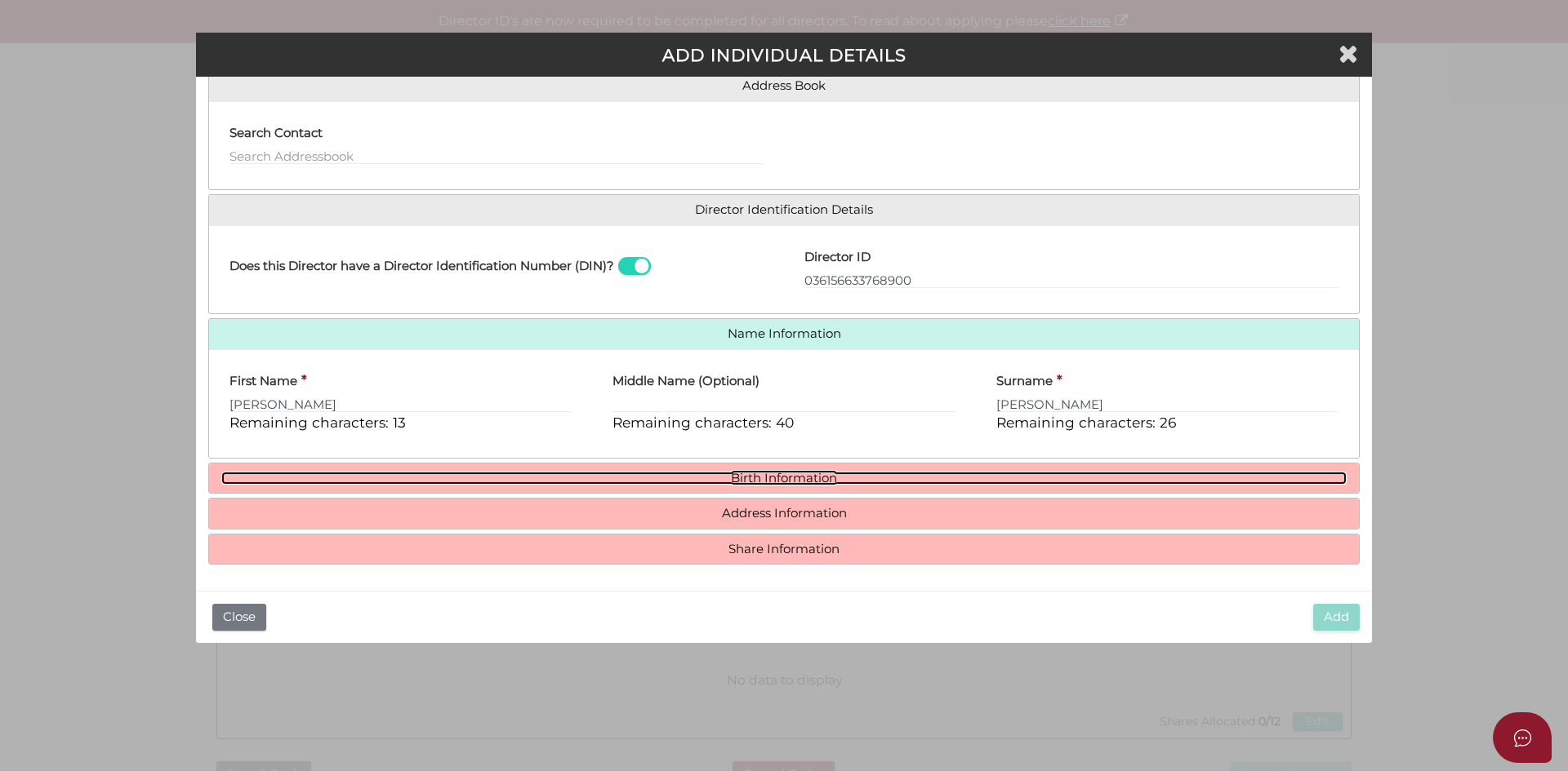
click at [751, 479] on link "Birth Information" at bounding box center [783, 478] width 1125 height 14
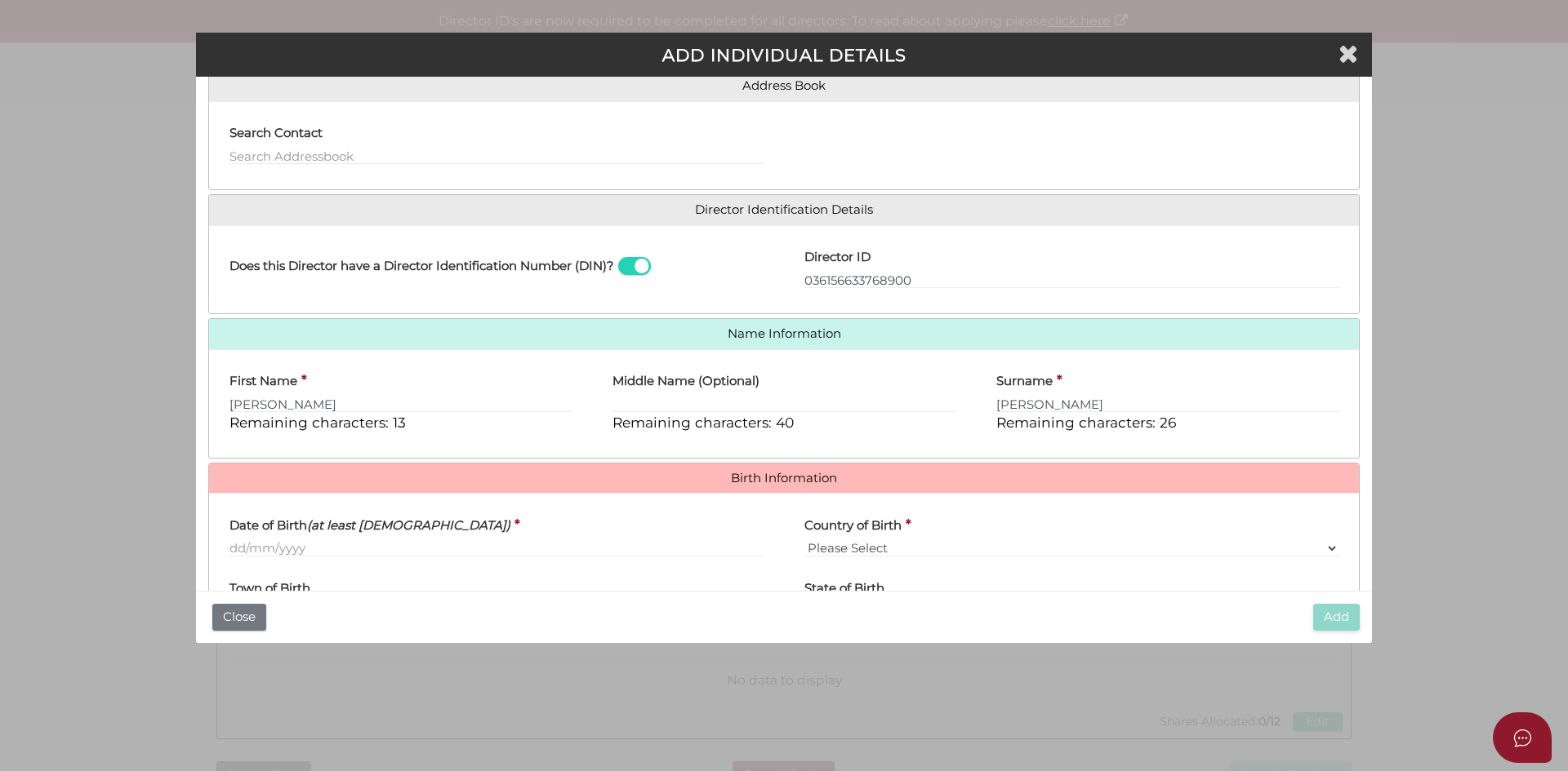
click at [440, 537] on div "Date of Birth (at least 18 years old) *" at bounding box center [496, 531] width 534 height 51
click at [429, 547] on input "Date of Birth (at least 18 years old)" at bounding box center [496, 548] width 534 height 18
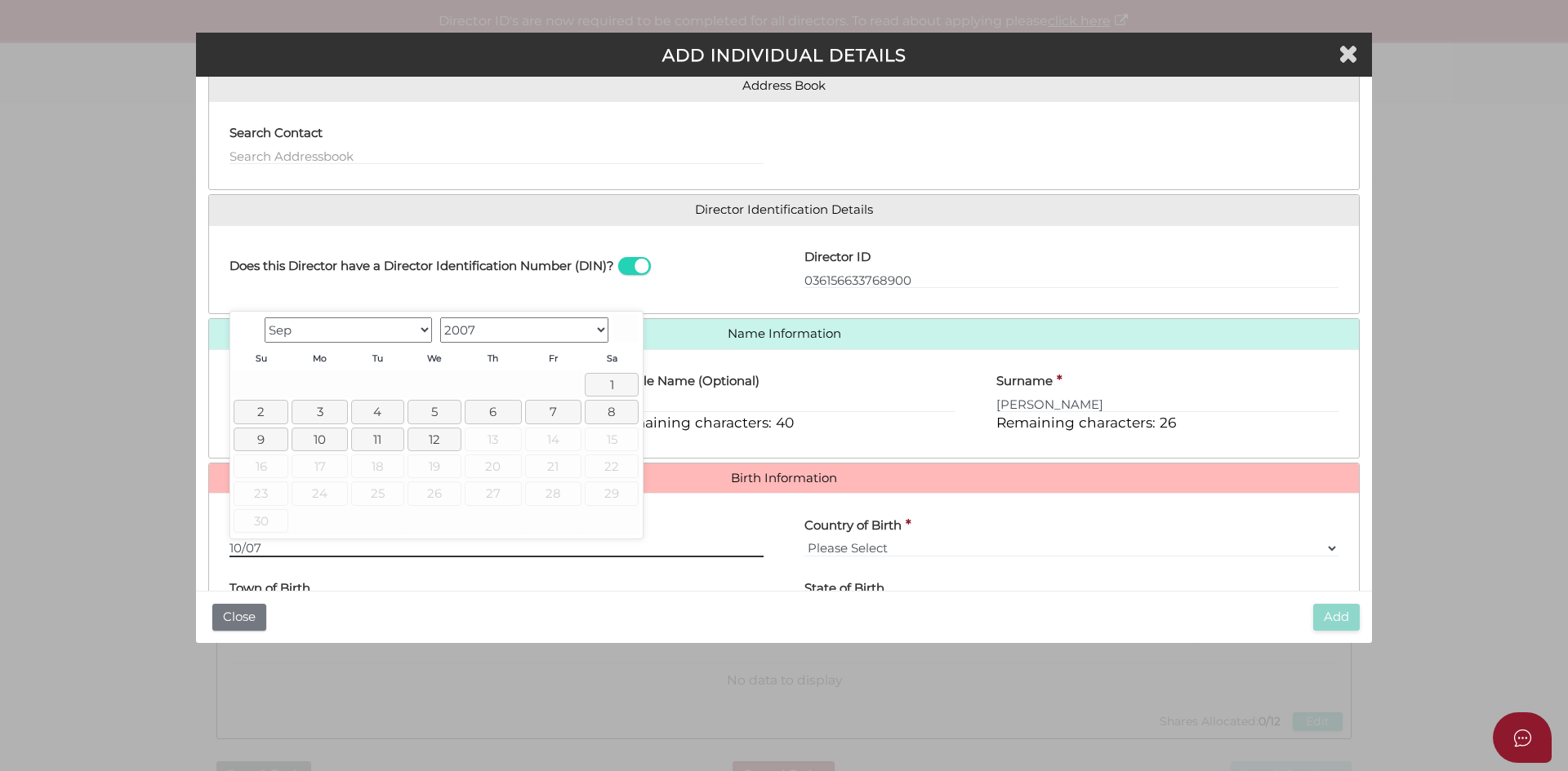
type input "10/07"
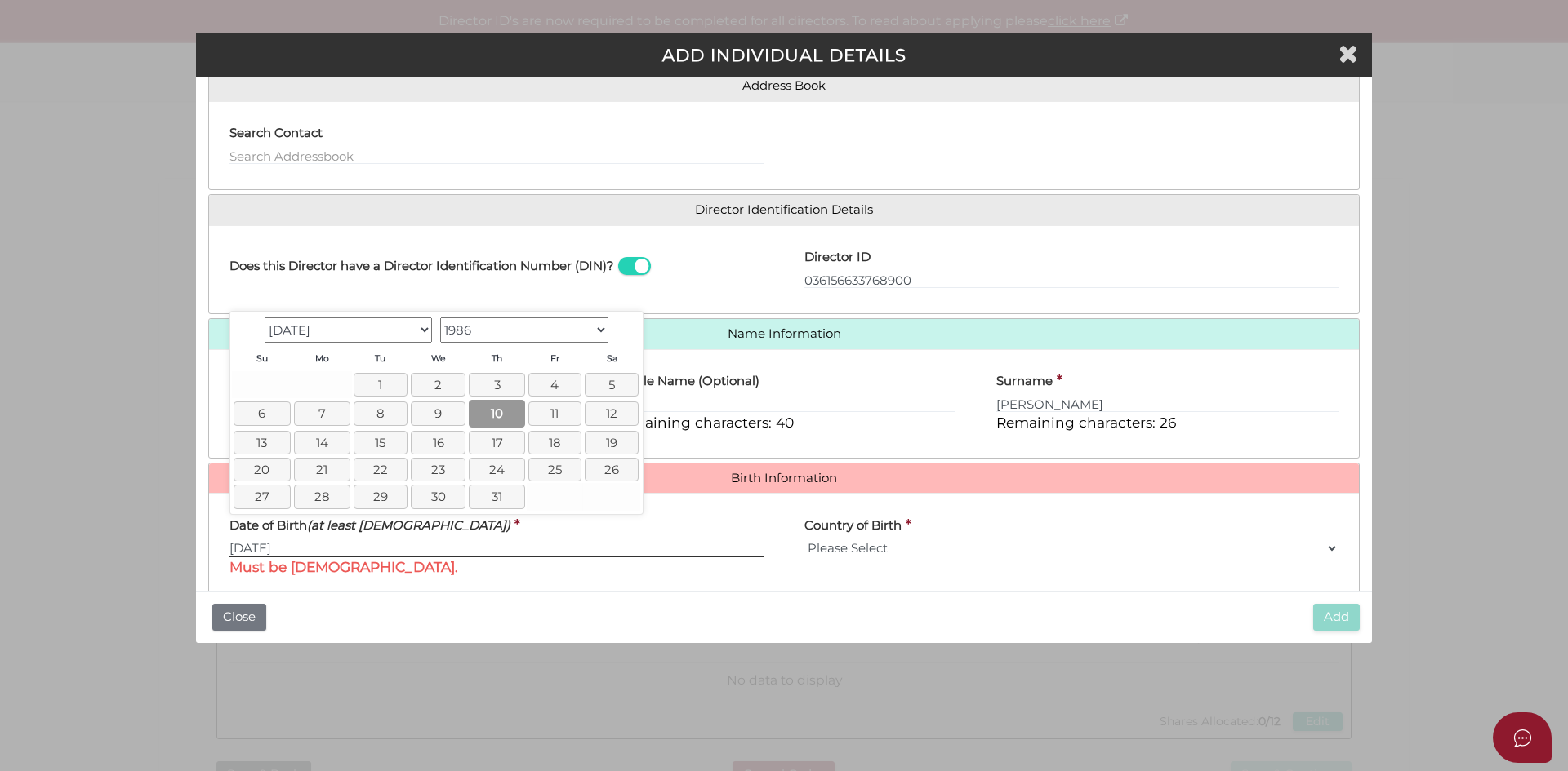
type input "[DATE]"
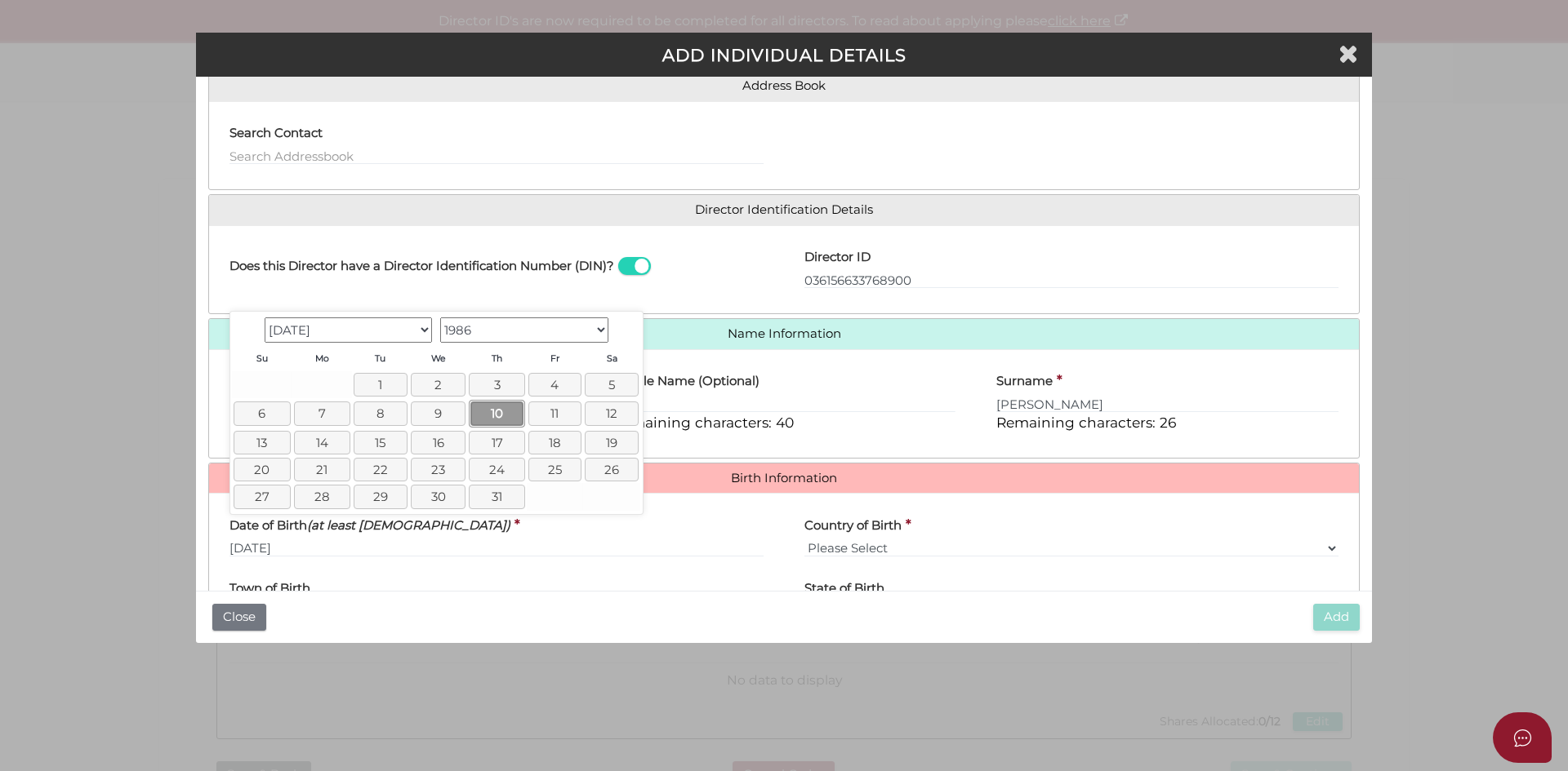
click at [480, 411] on link "10" at bounding box center [496, 413] width 56 height 27
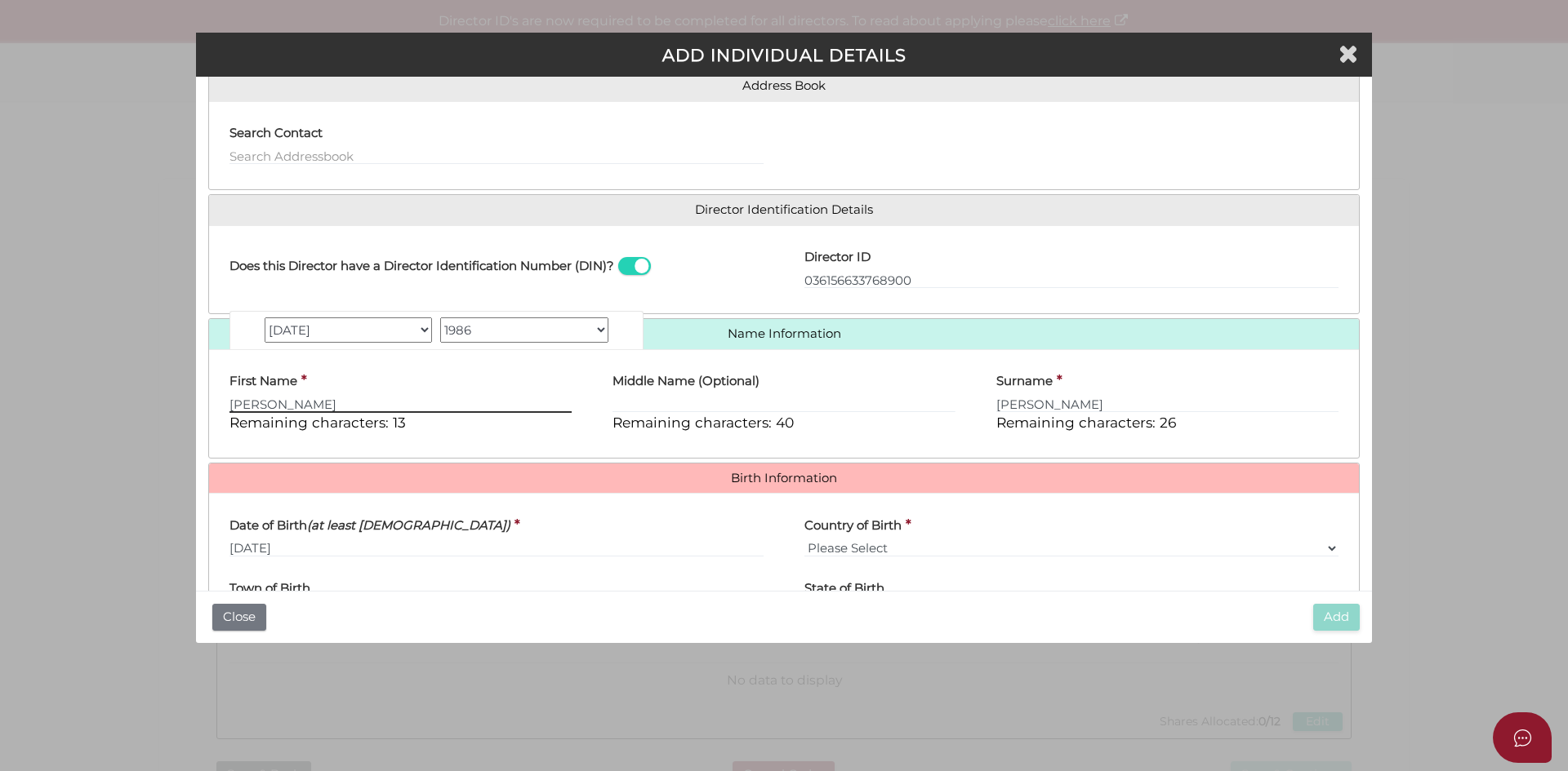
click at [480, 411] on input "REBECKA" at bounding box center [400, 404] width 342 height 18
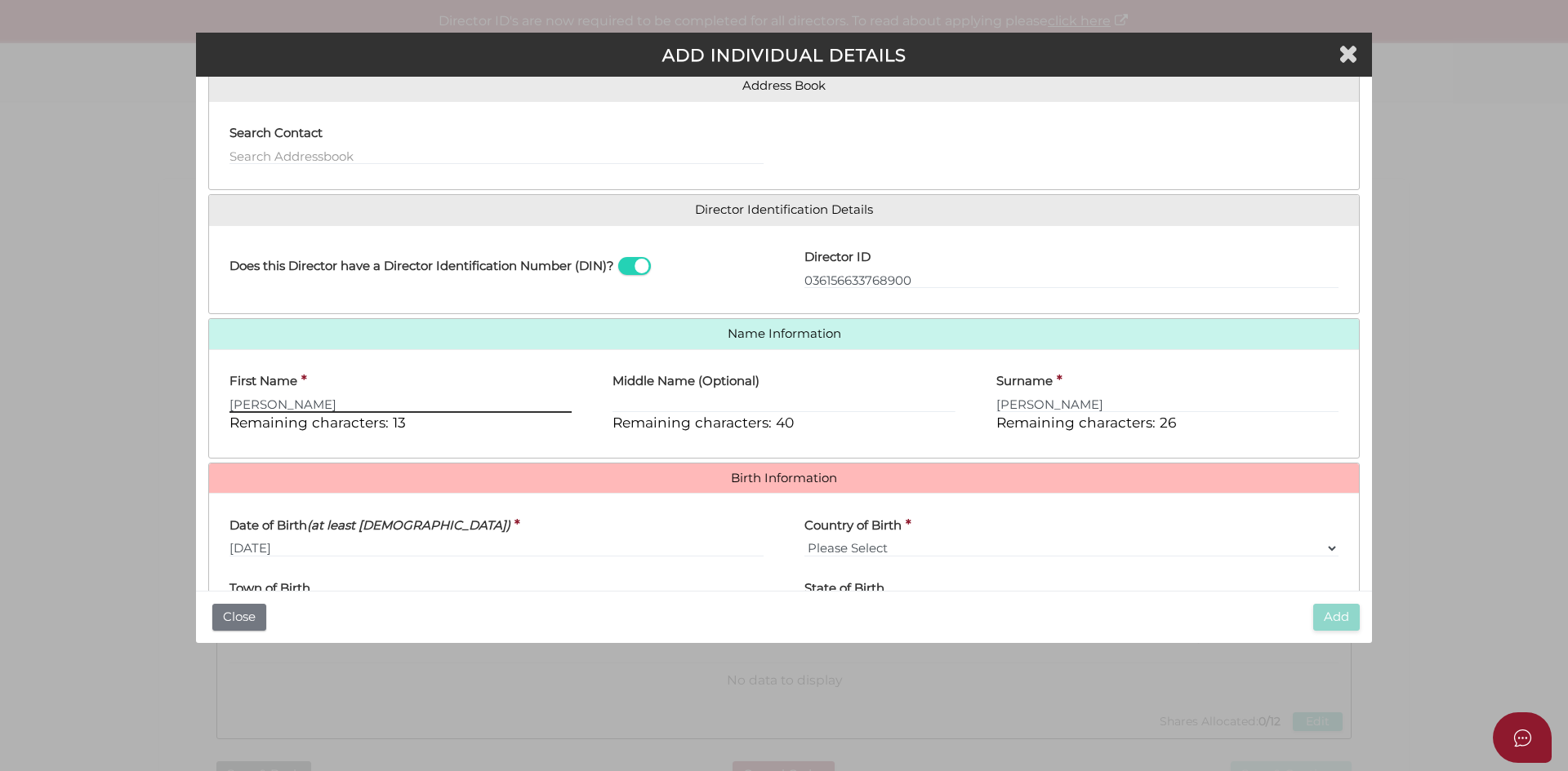
scroll to position [221, 0]
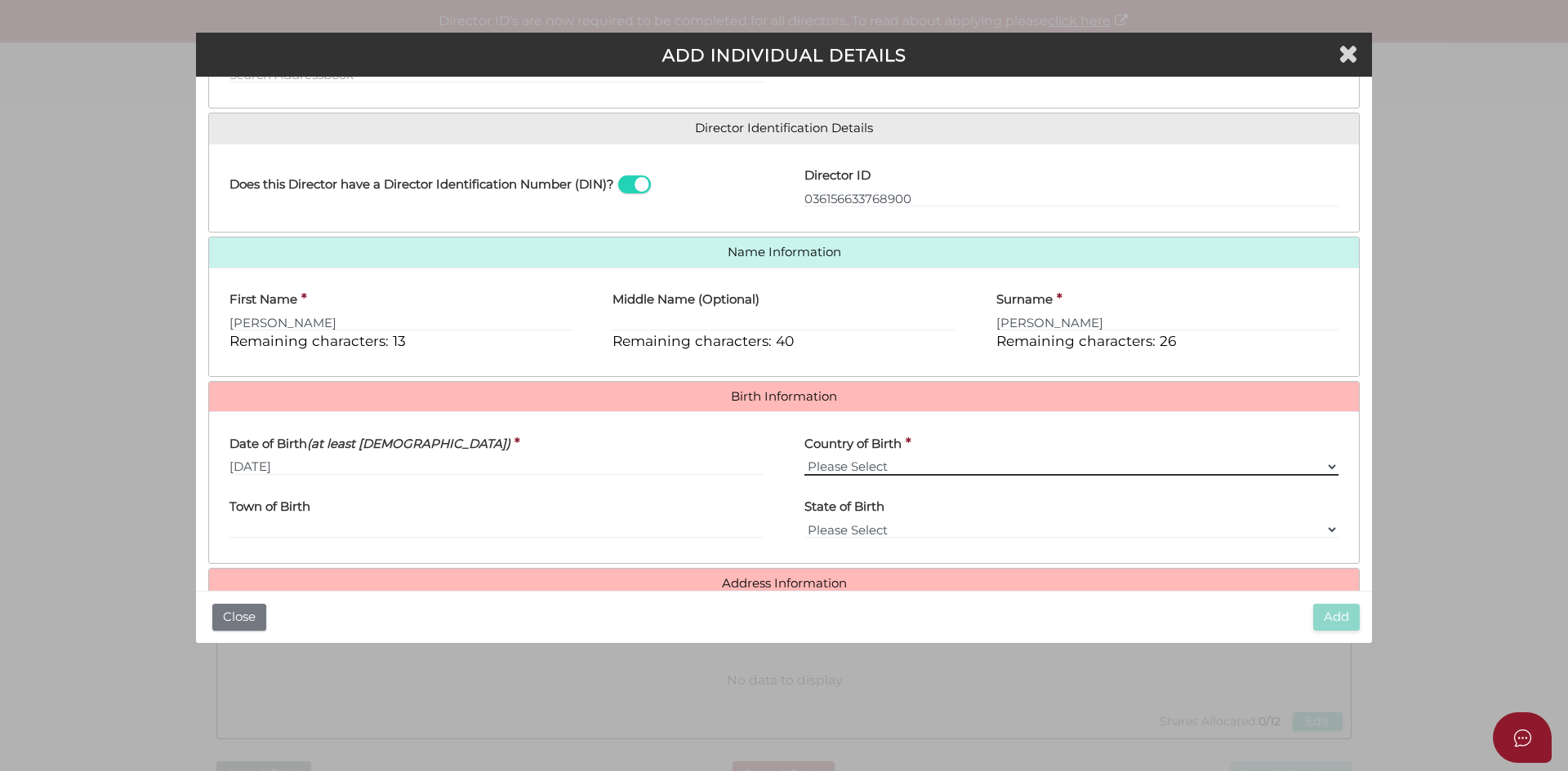
click at [934, 469] on select "Please Select v Australia Afghanistan Albania Algeria American Samoa Andorra An…" at bounding box center [1071, 467] width 534 height 18
select select "[GEOGRAPHIC_DATA]"
click at [804, 458] on select "Please Select v Australia Afghanistan Albania Algeria American Samoa Andorra An…" at bounding box center [1071, 467] width 534 height 18
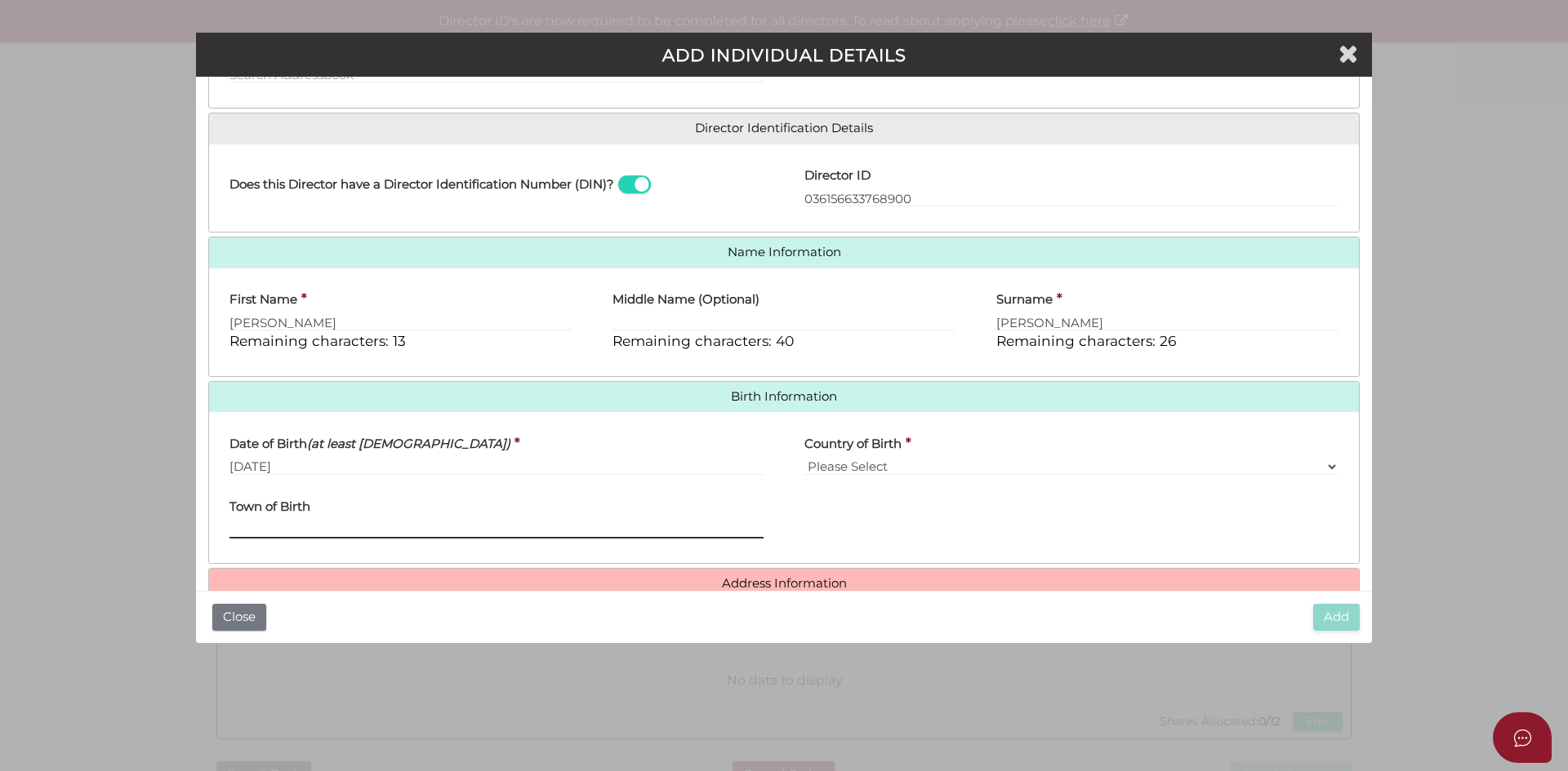
click at [519, 533] on input "Town of Birth" at bounding box center [496, 529] width 534 height 18
type input "s"
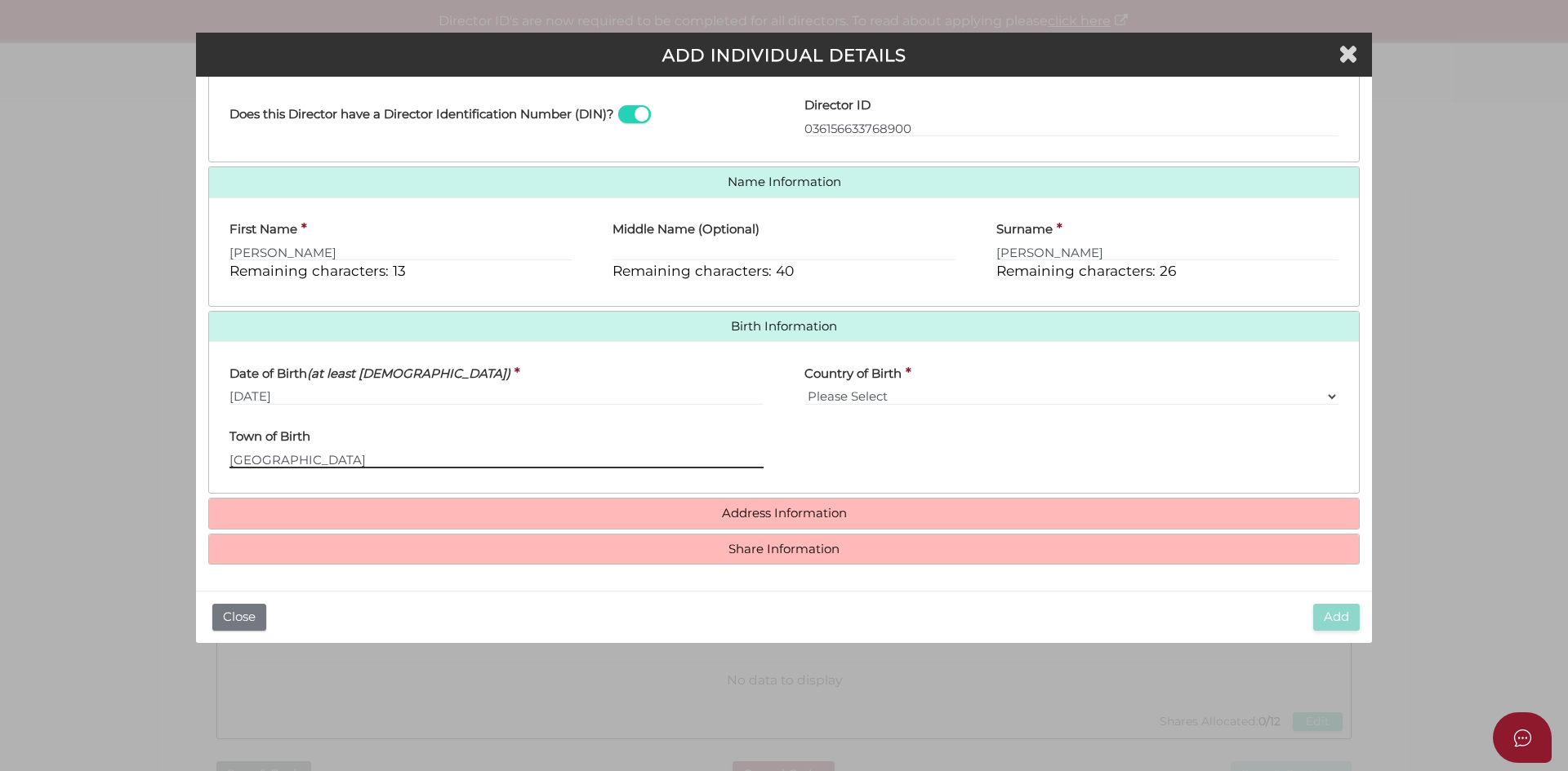
type input "Stockholm"
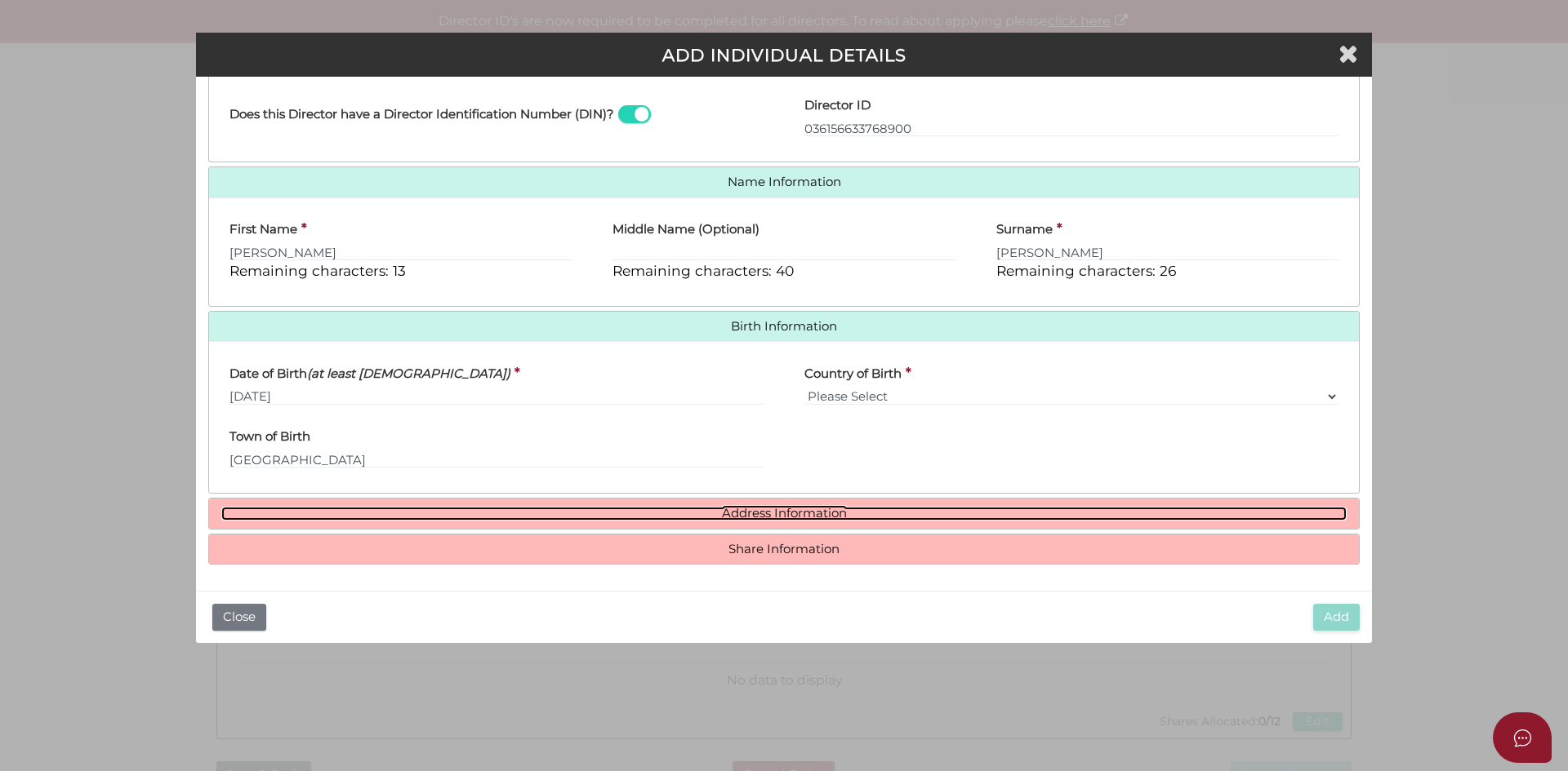
click at [836, 515] on link "Address Information" at bounding box center [783, 513] width 1125 height 14
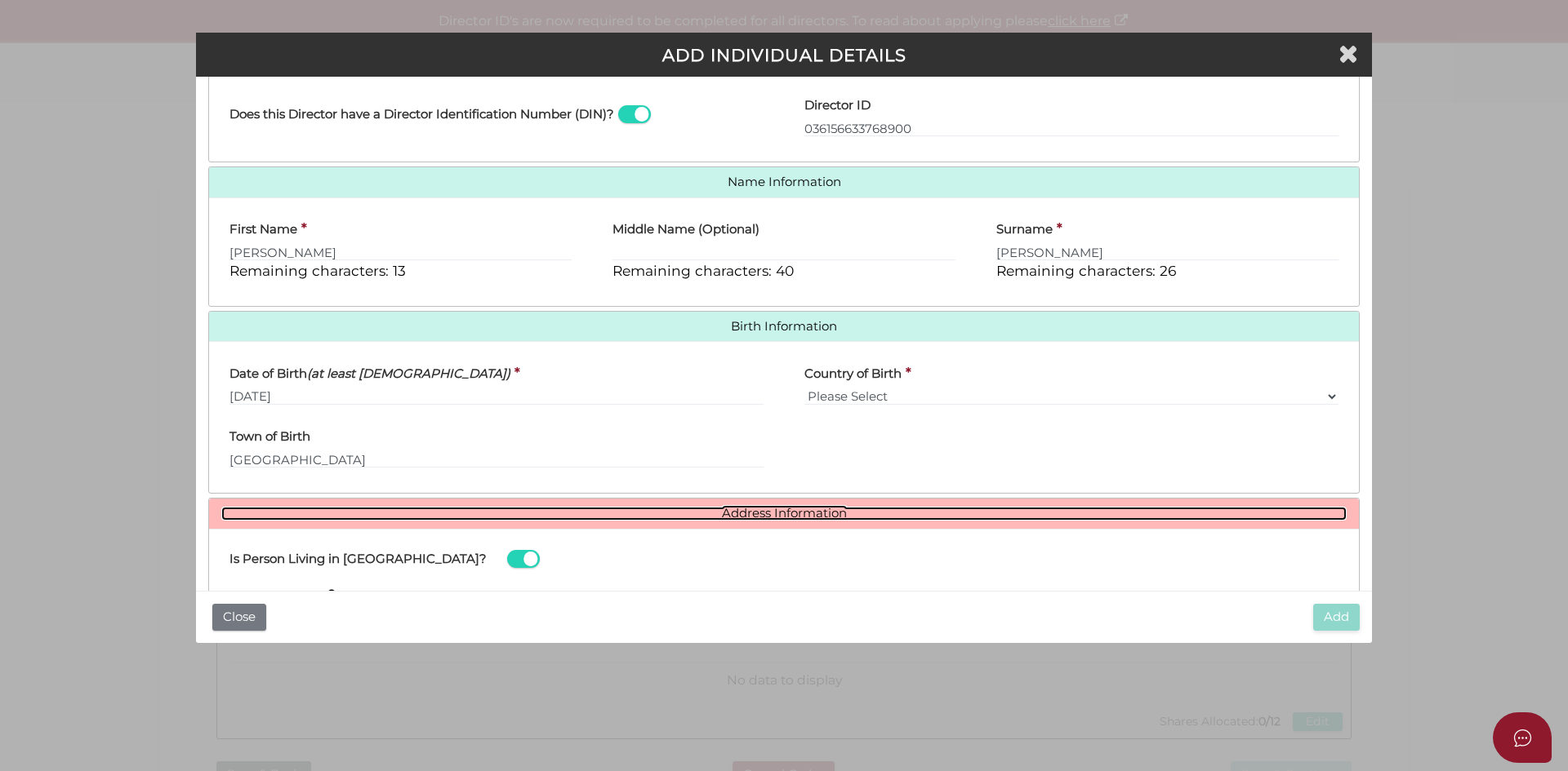
scroll to position [537, 0]
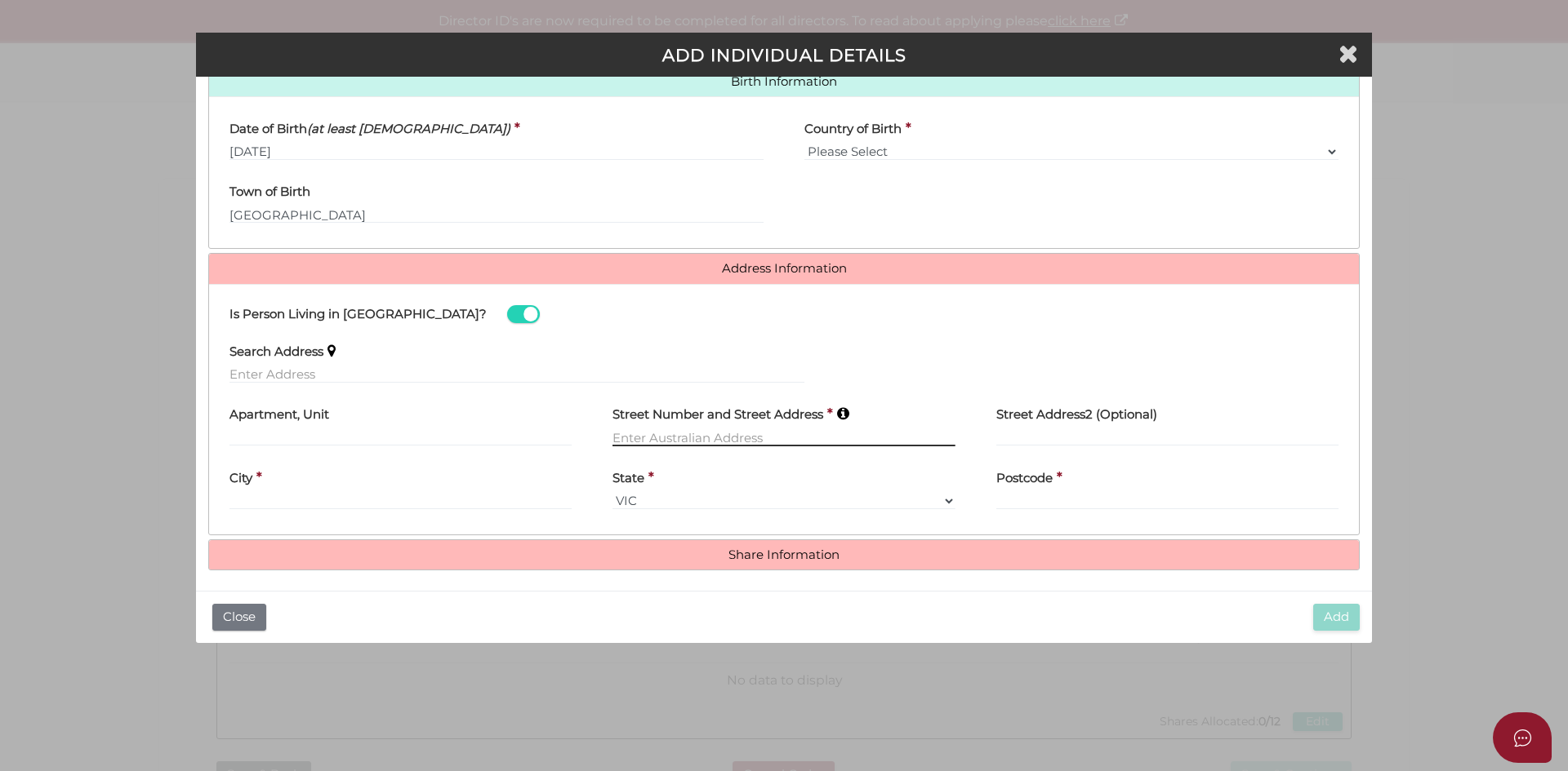
click at [686, 441] on input "text" at bounding box center [783, 437] width 342 height 18
type input "[STREET_ADDRESS]"
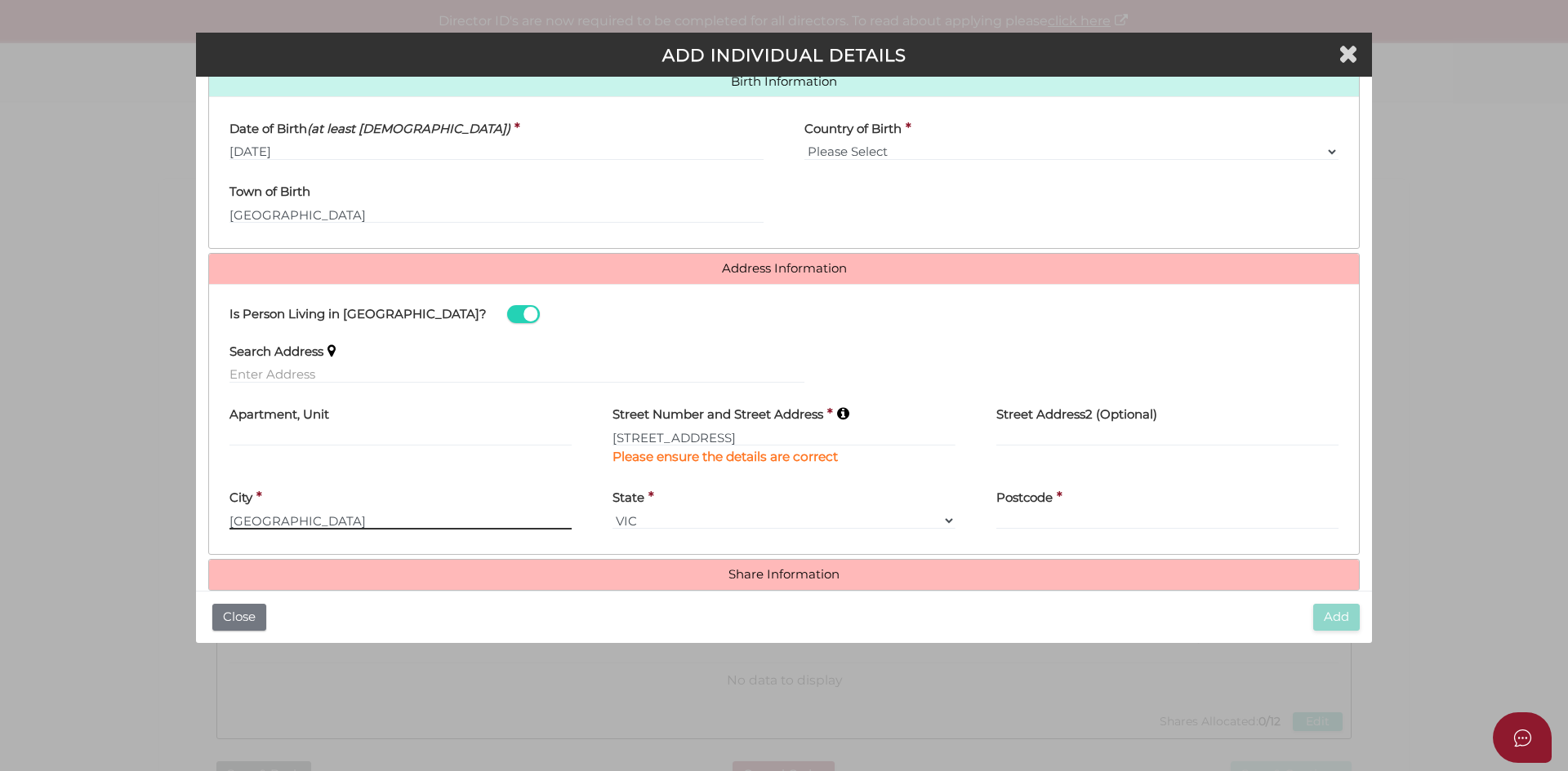
type input "BRIGHTON EAST"
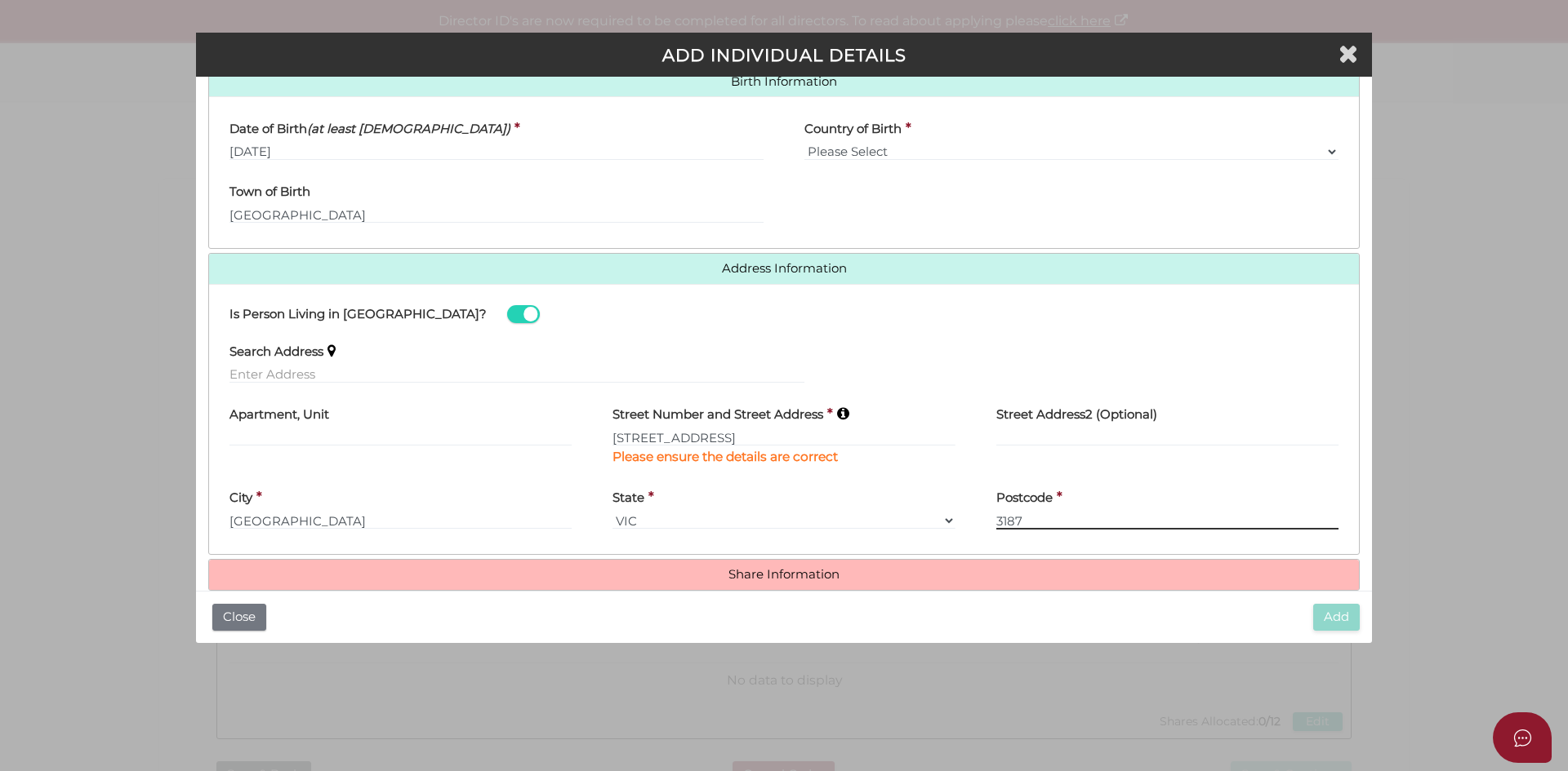
type input "3187"
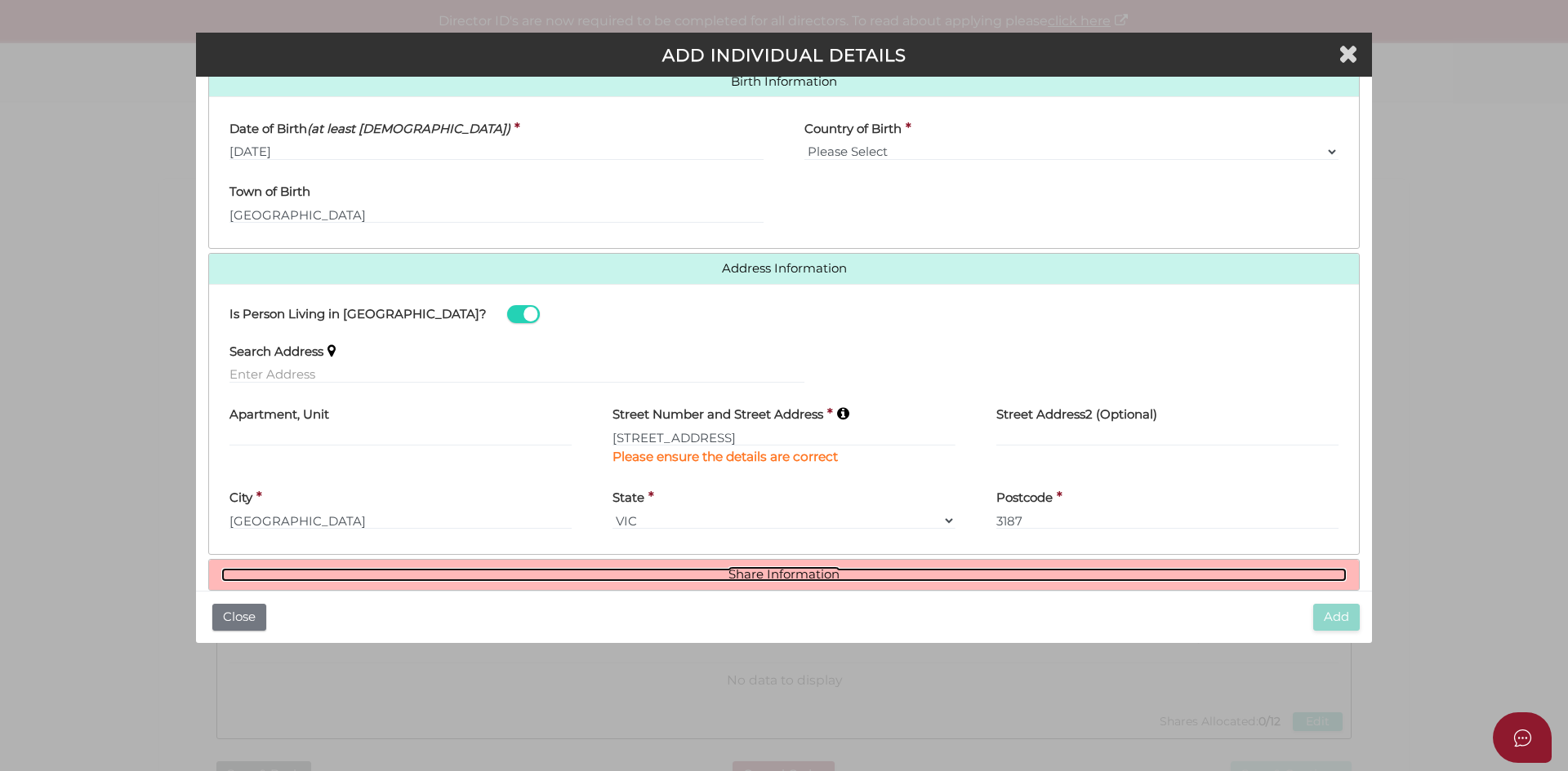
click at [740, 573] on link "Share Information" at bounding box center [783, 574] width 1125 height 14
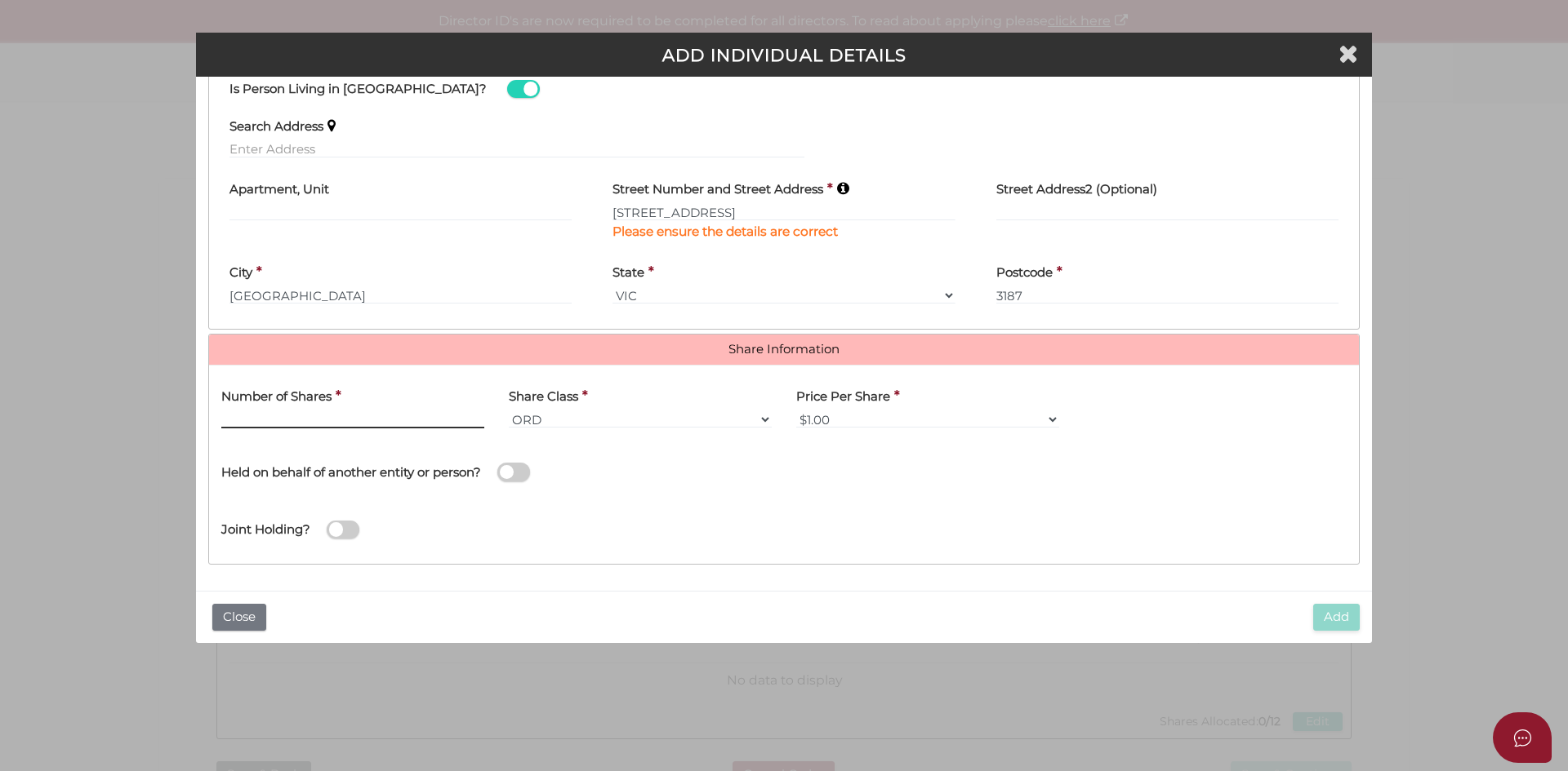
click at [412, 418] on input "text" at bounding box center [352, 419] width 263 height 18
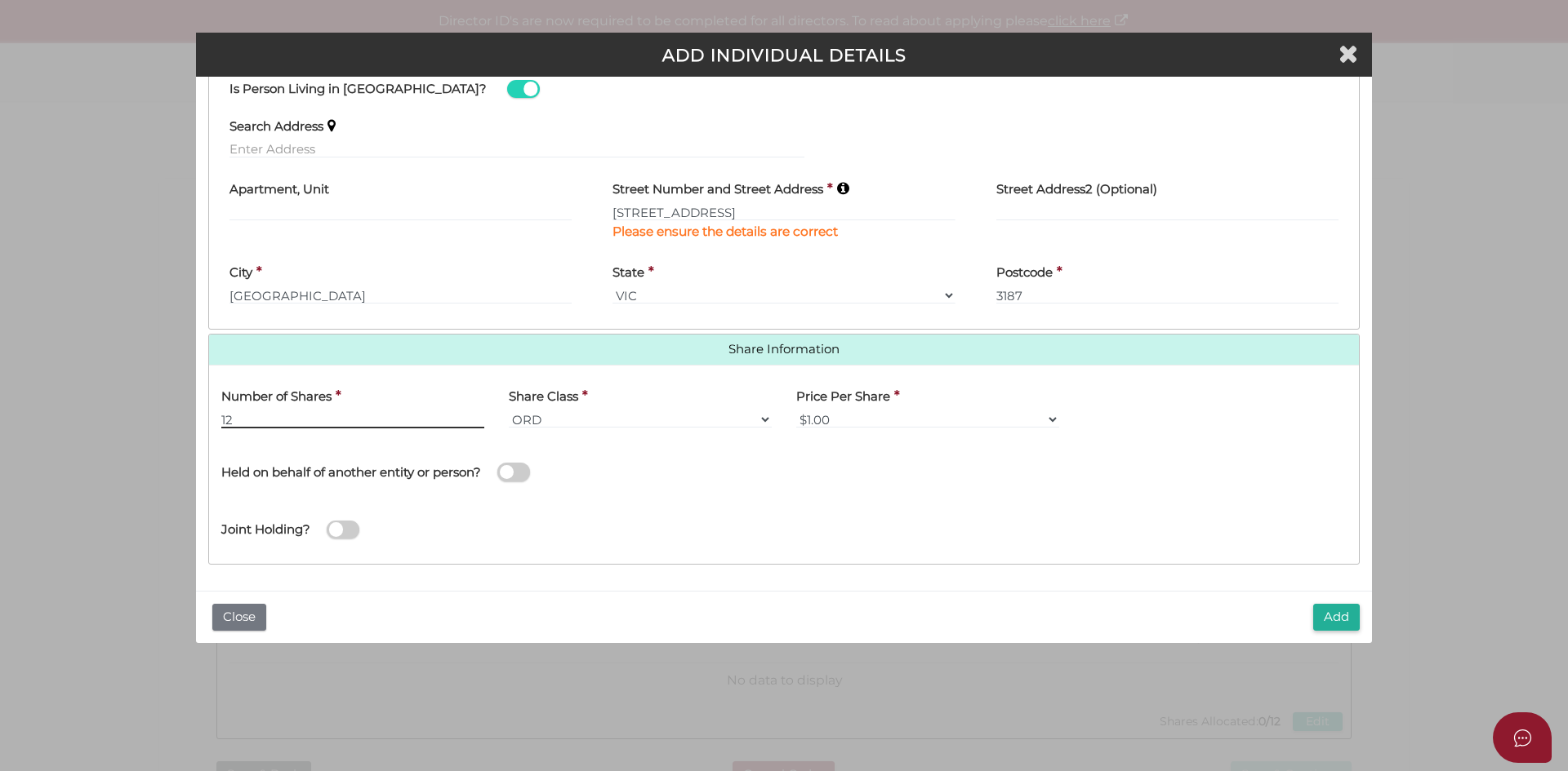
type input "12"
click at [618, 554] on div "Number of Shares * 12 Share Class * ORD A CLASS B CLASS C CLASS D CLASS EMP FOU…" at bounding box center [784, 464] width 1149 height 199
click at [1334, 613] on button "Add" at bounding box center [1336, 618] width 47 height 27
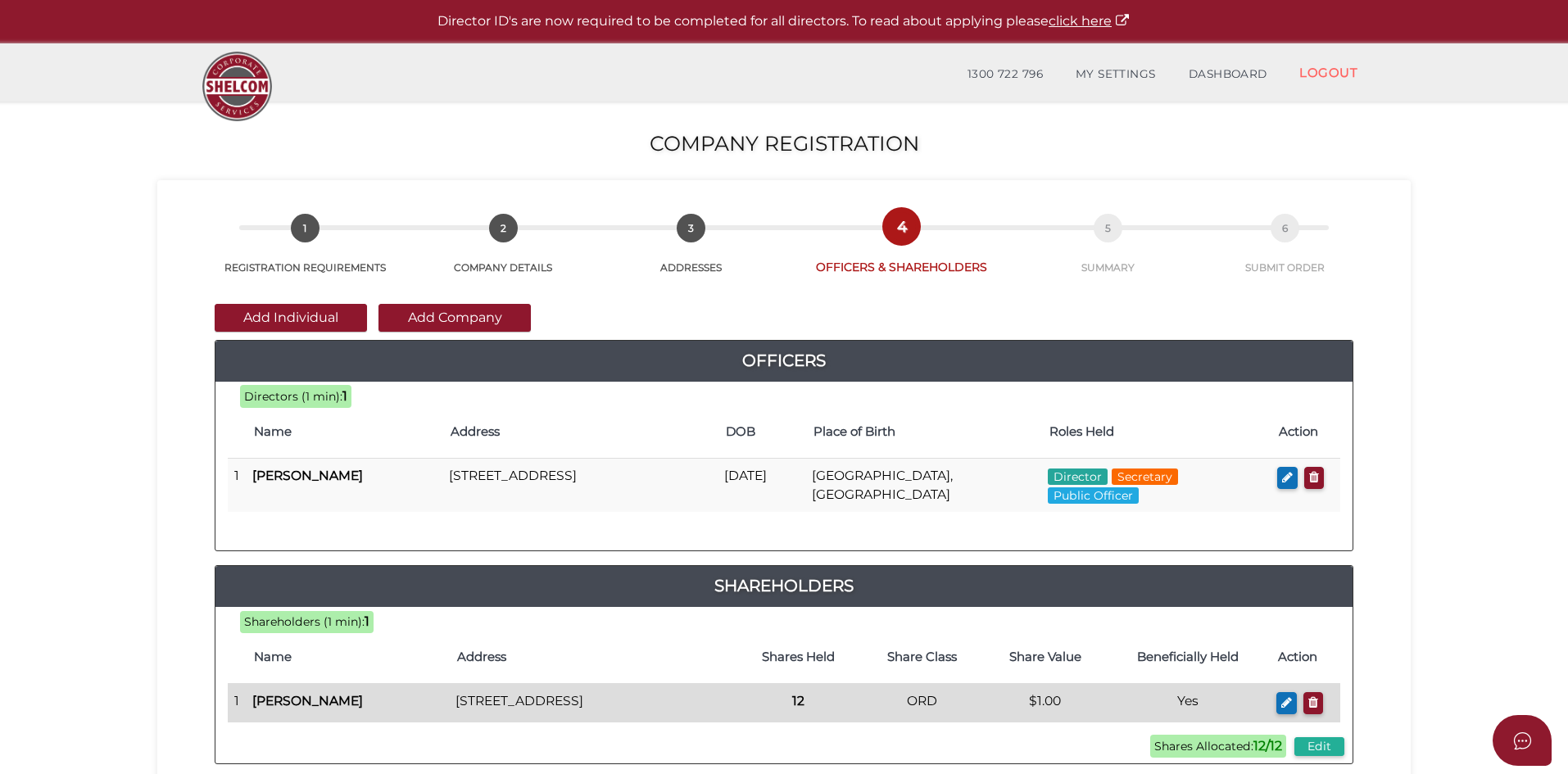
scroll to position [246, 0]
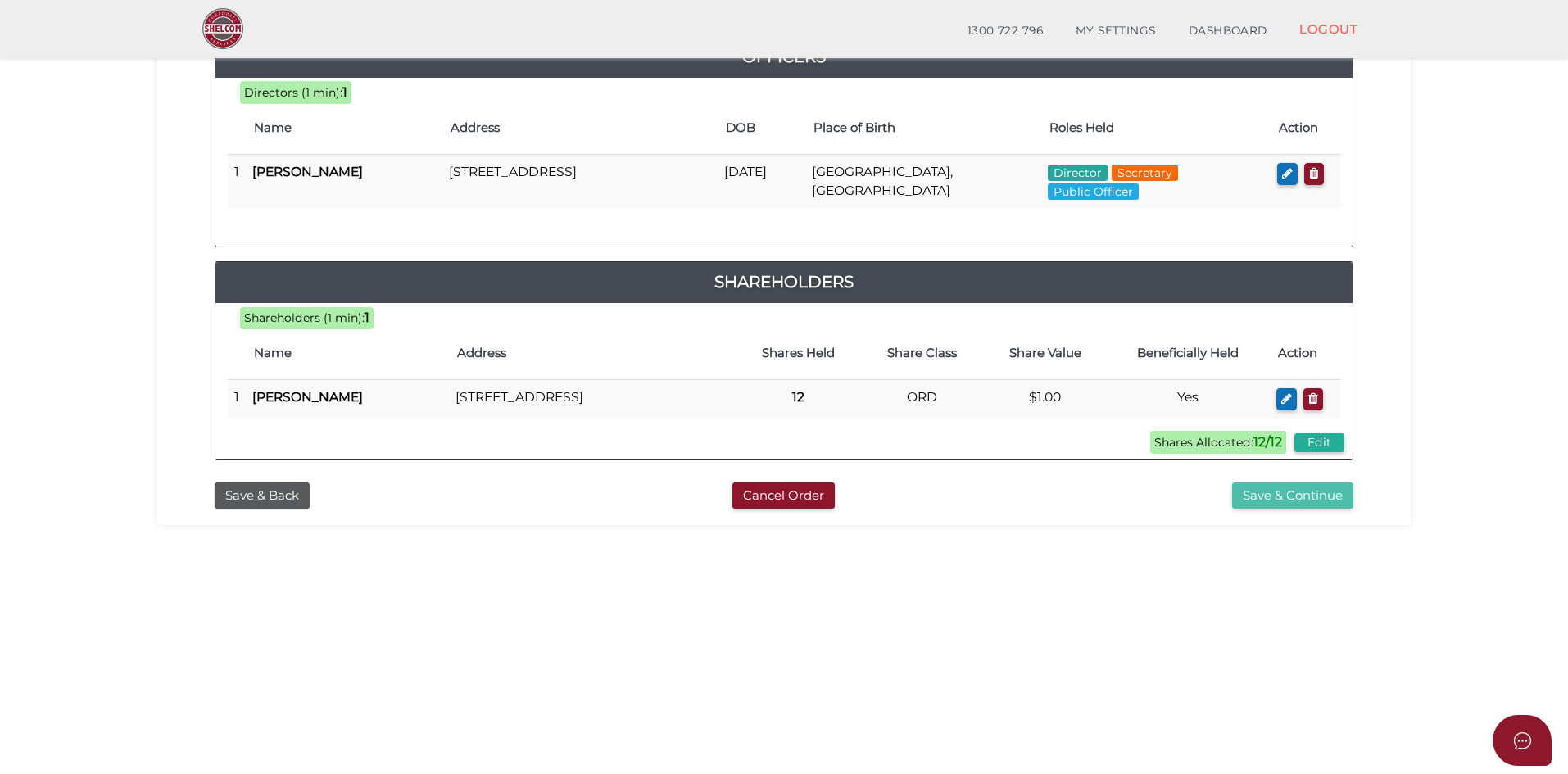
click at [1303, 510] on button "Save & Continue" at bounding box center [1293, 496] width 121 height 27
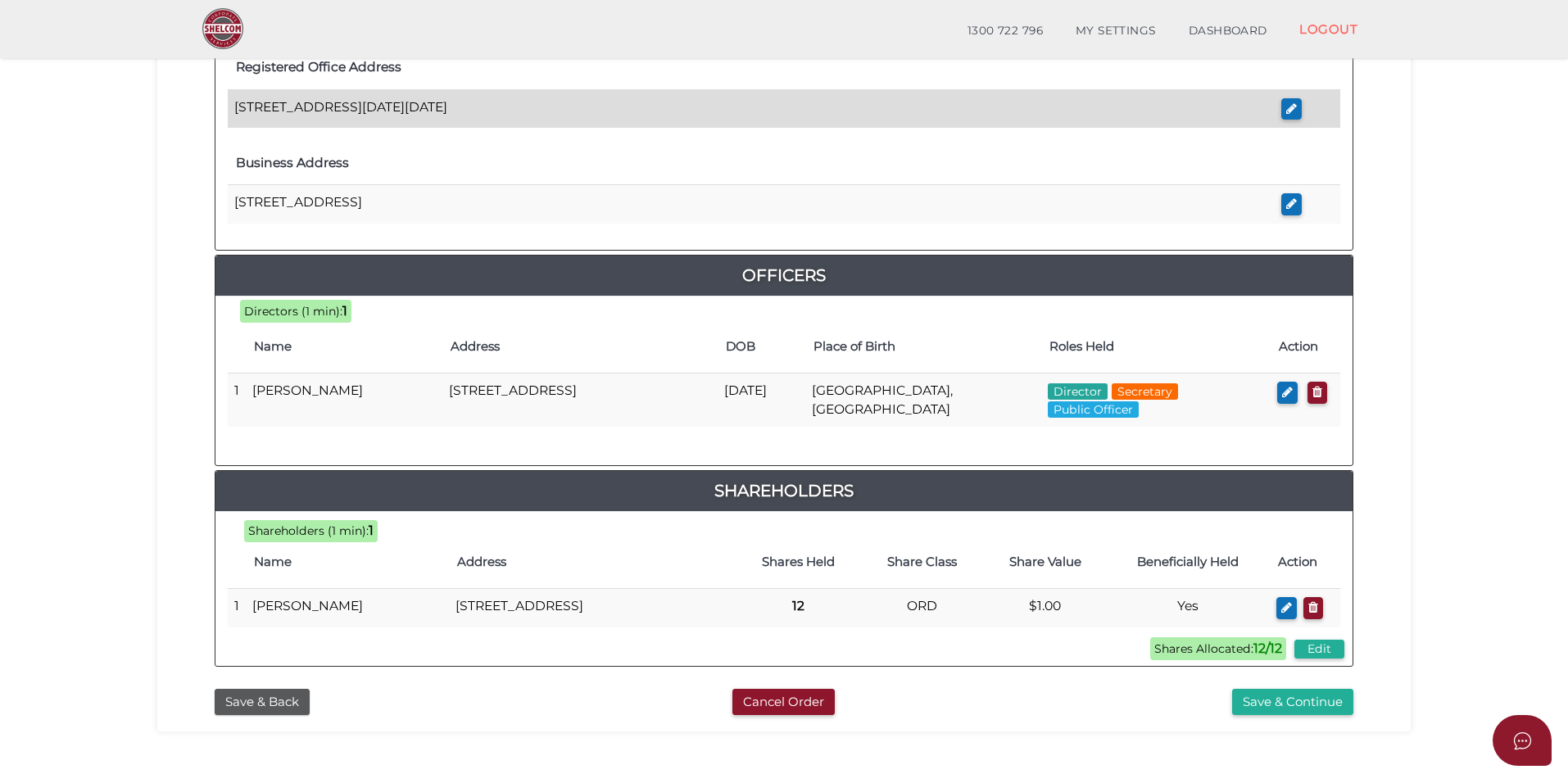
scroll to position [164, 0]
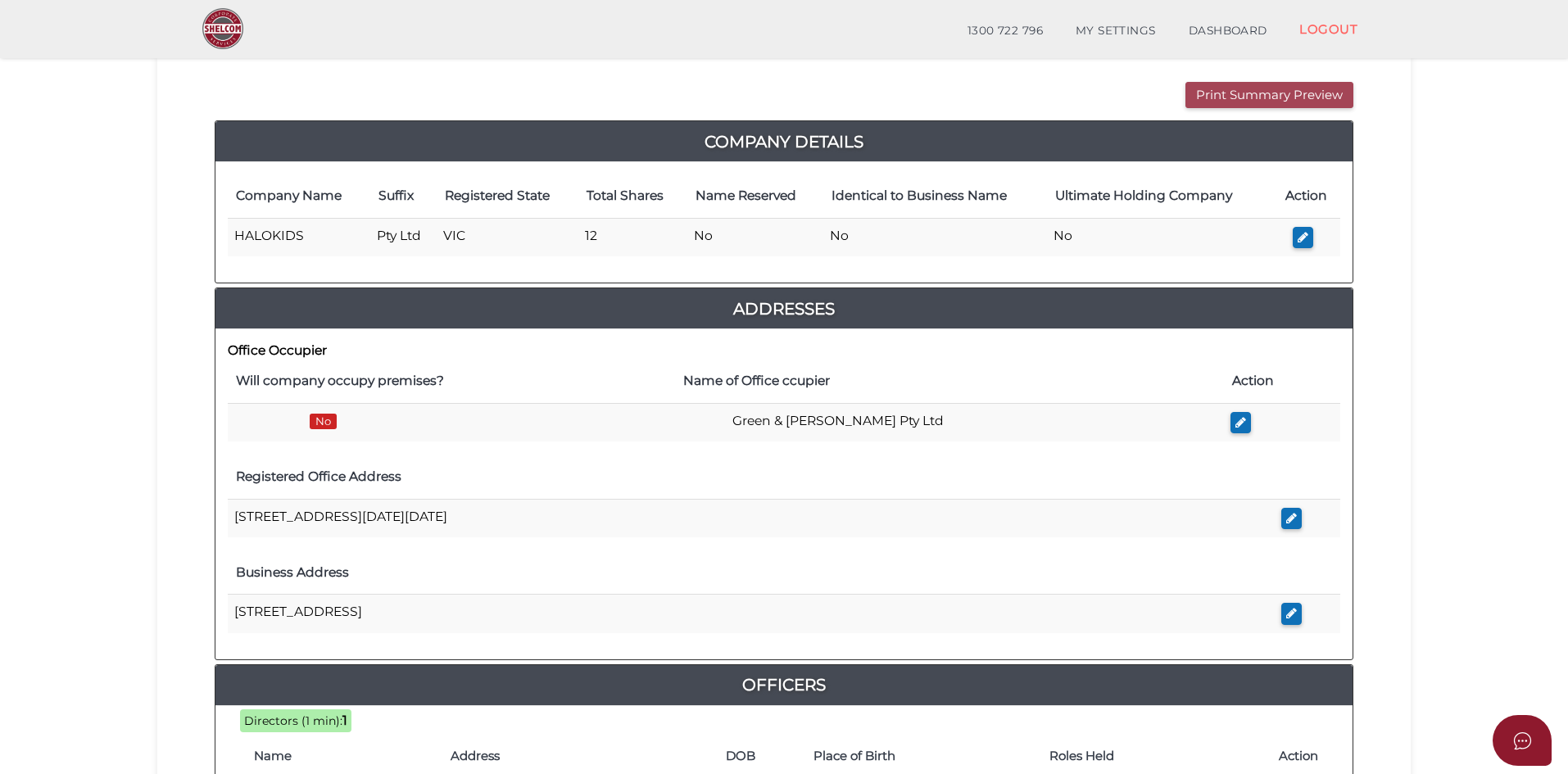
click at [1248, 101] on button "Print Summary Preview" at bounding box center [1270, 96] width 168 height 27
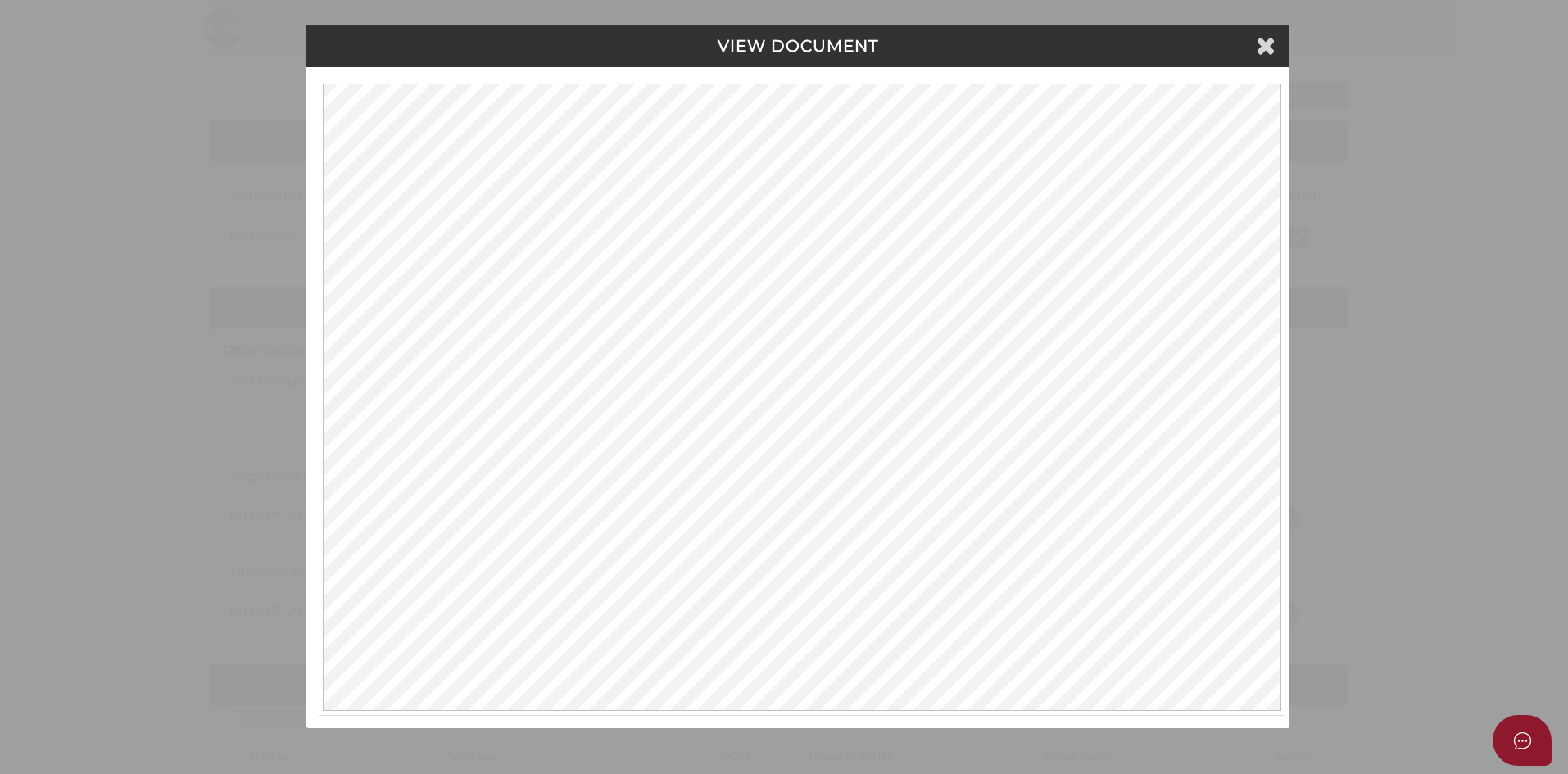
scroll to position [0, 0]
click at [1263, 50] on icon at bounding box center [1268, 44] width 20 height 24
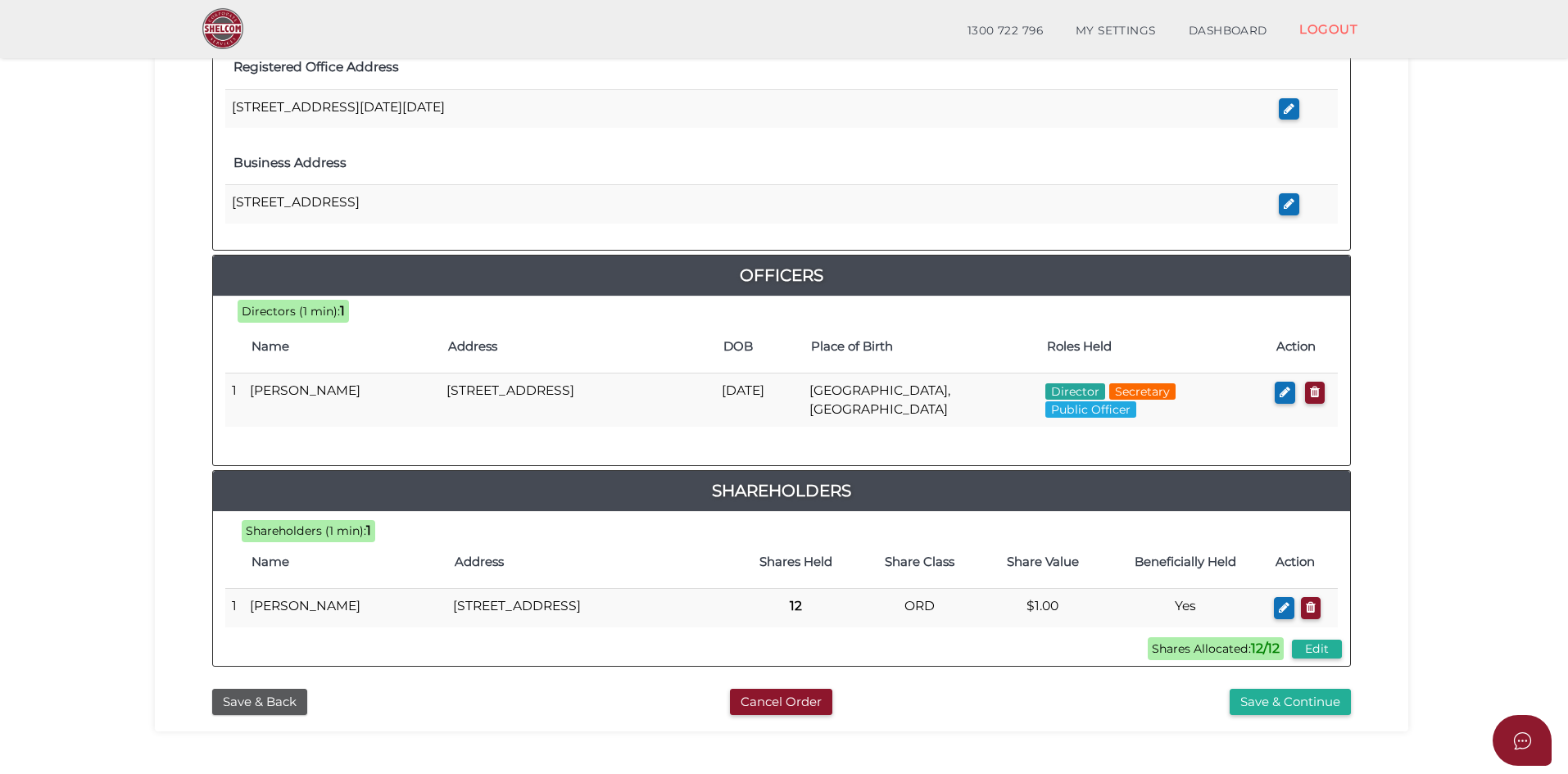
scroll to position [676, 0]
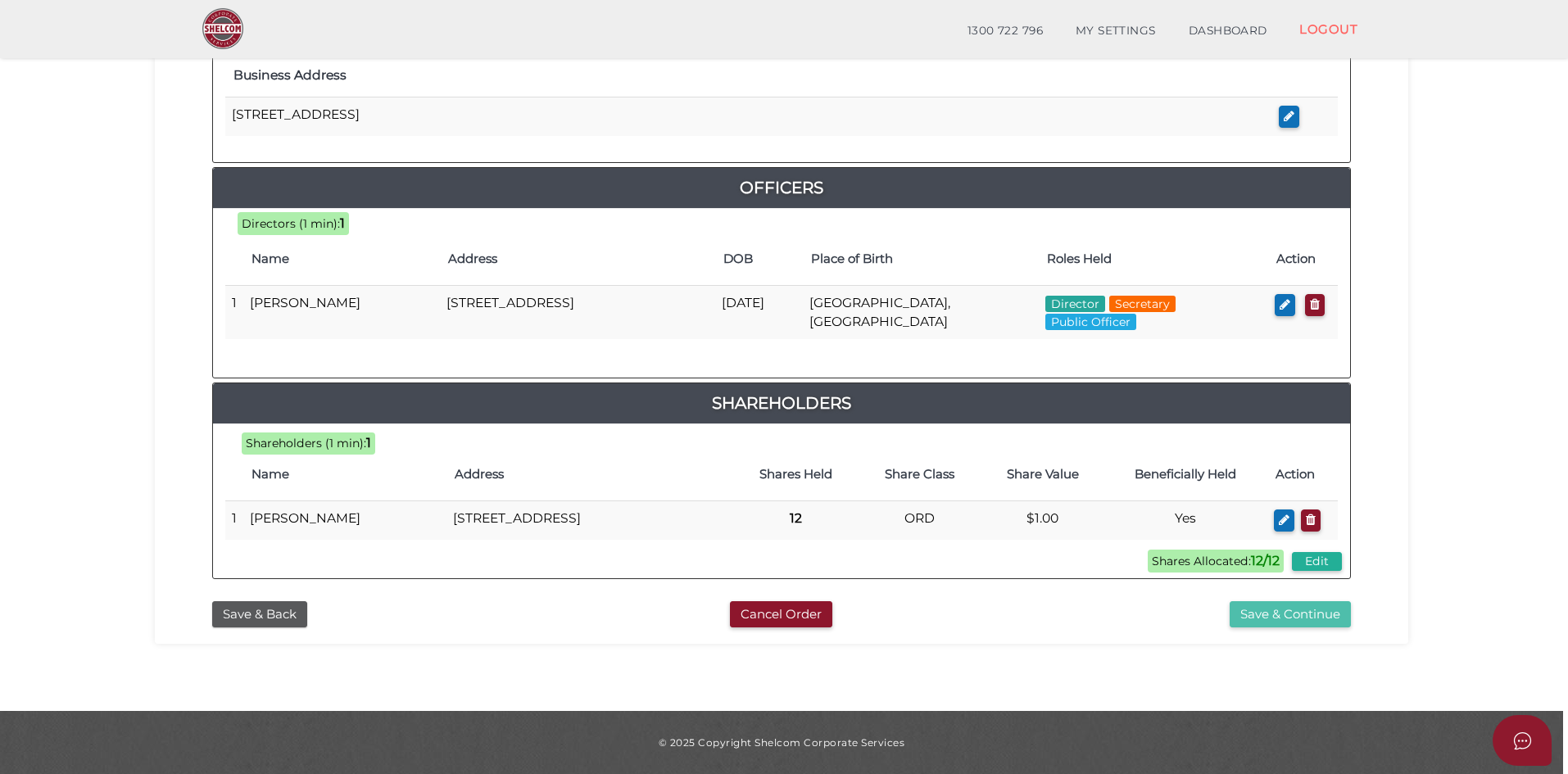
click at [1248, 604] on button "Save & Continue" at bounding box center [1290, 615] width 121 height 27
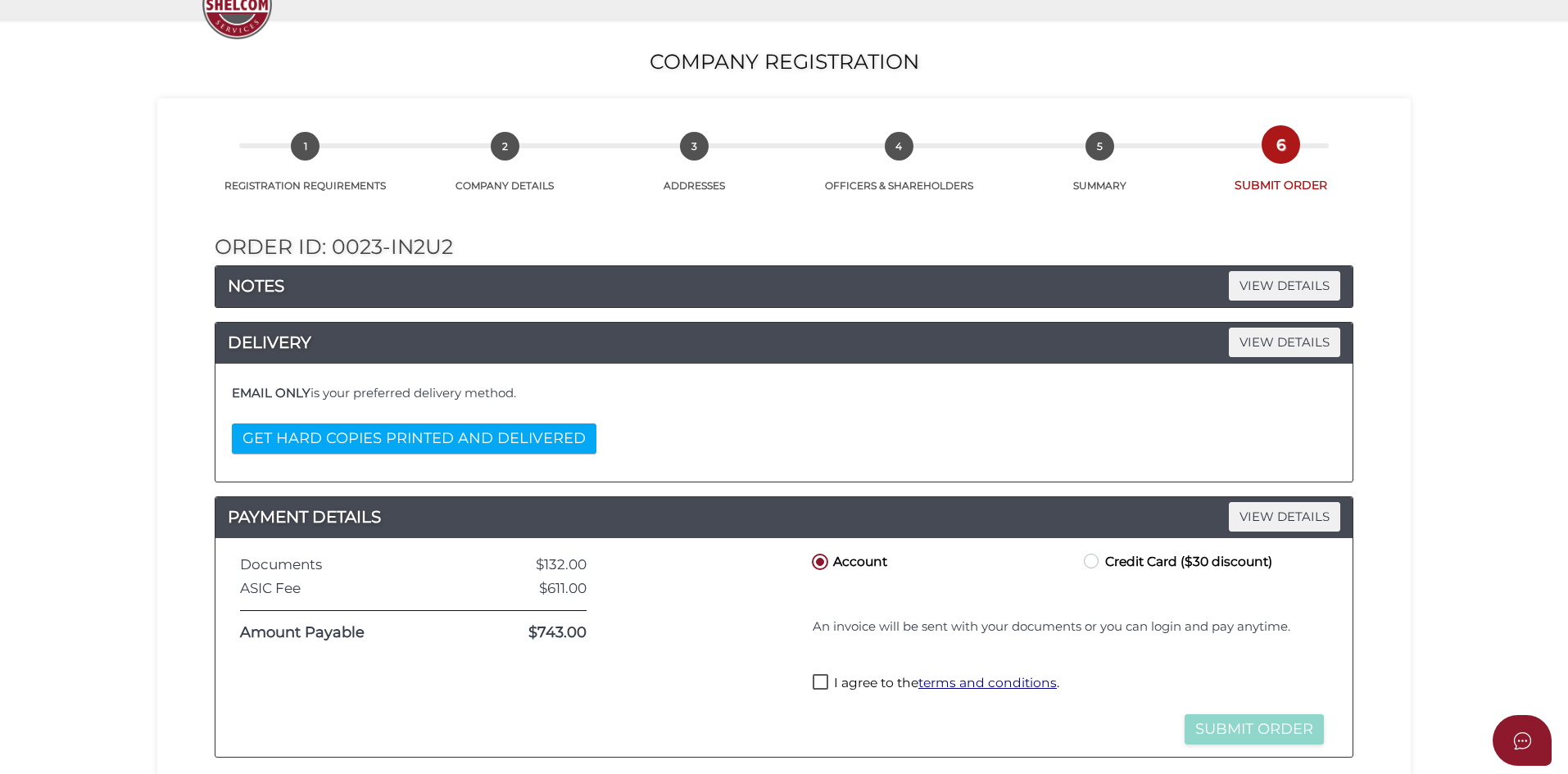
scroll to position [246, 0]
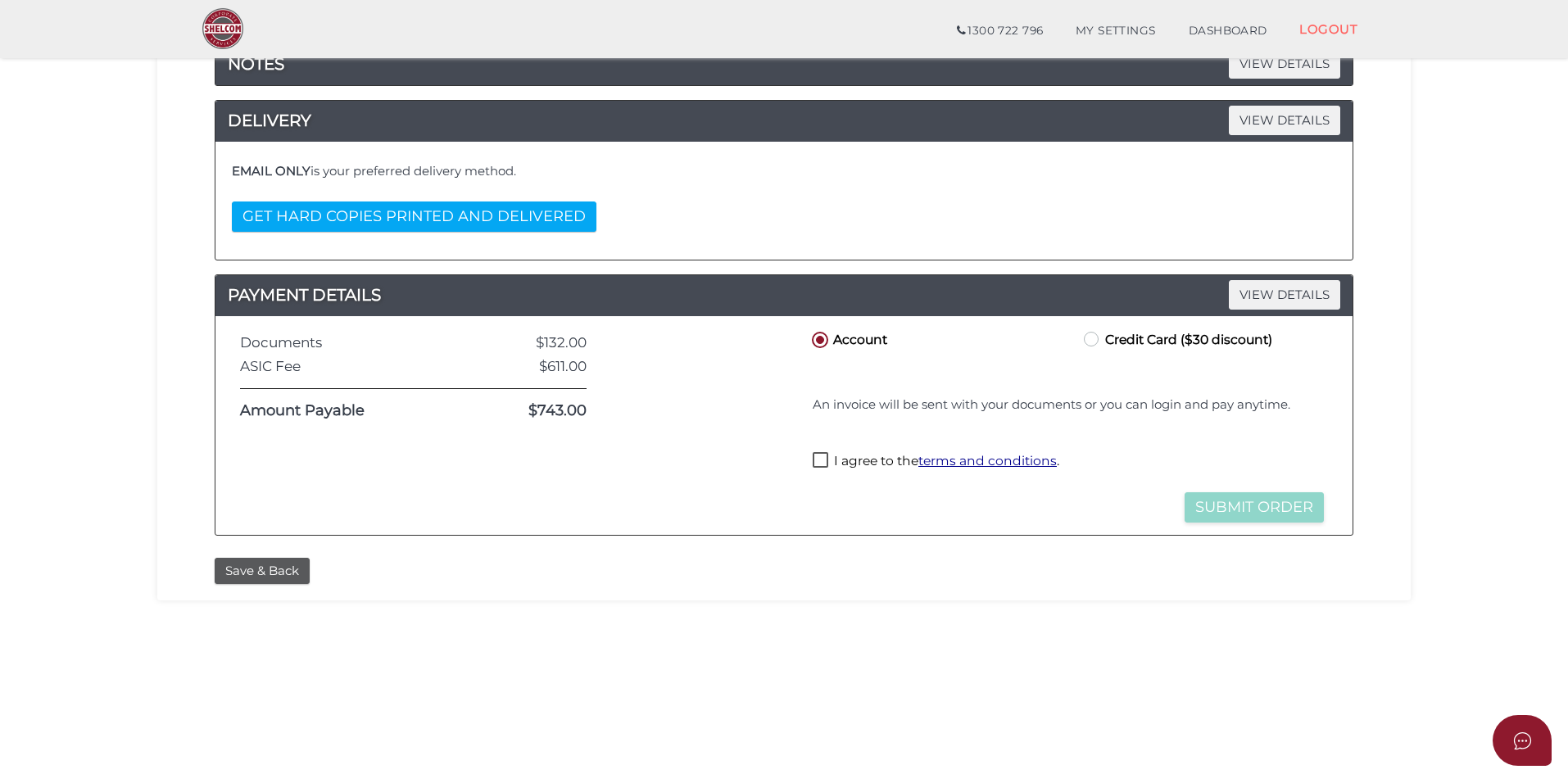
click at [1096, 334] on label "Credit Card ($30 discount)" at bounding box center [1177, 339] width 192 height 21
radio input "true"
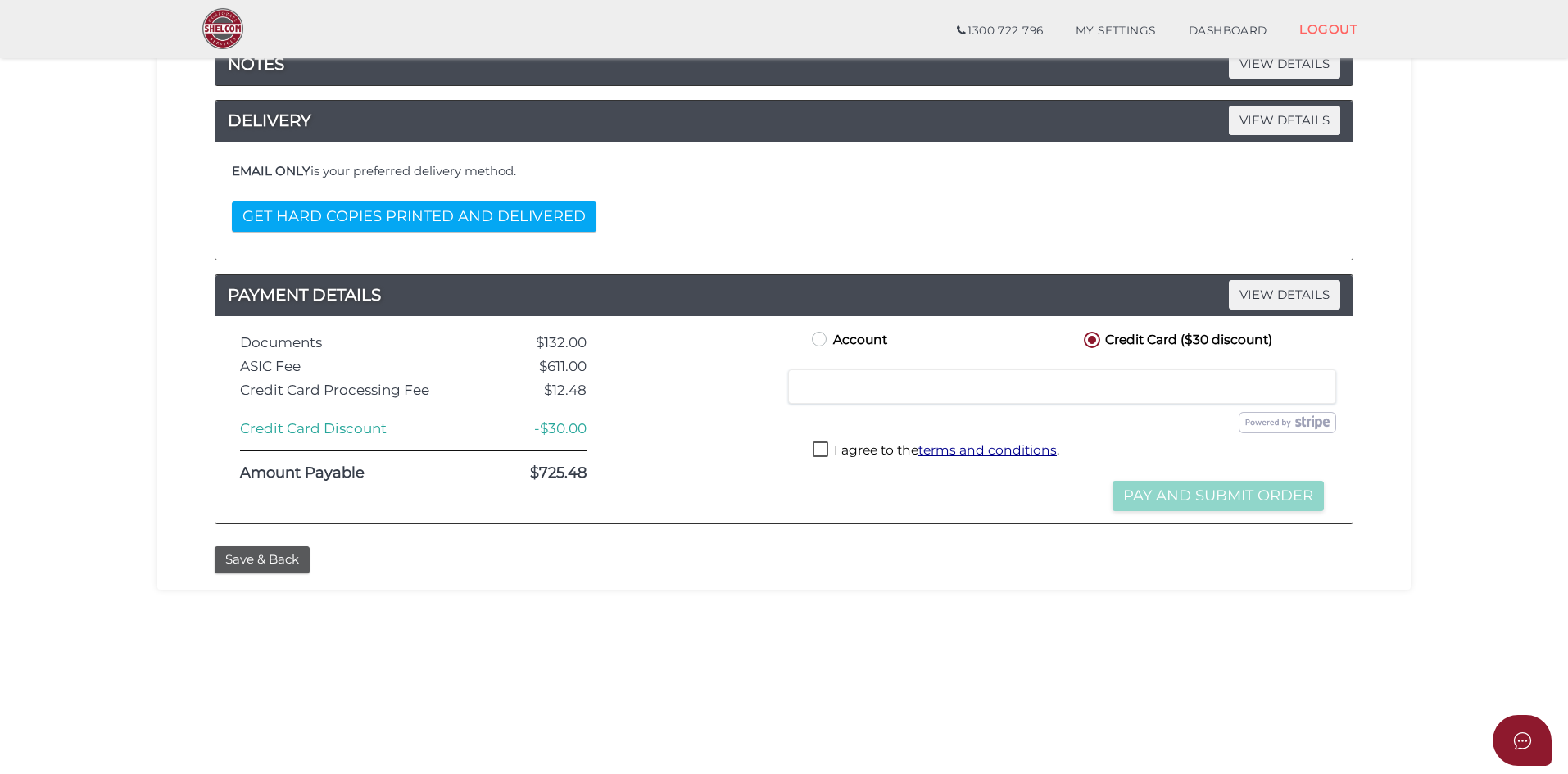
click at [824, 451] on label "I agree to the terms and conditions ." at bounding box center [936, 452] width 246 height 21
checkbox input "true"
click at [1150, 496] on button "Pay and Submit Order" at bounding box center [1219, 495] width 212 height 30
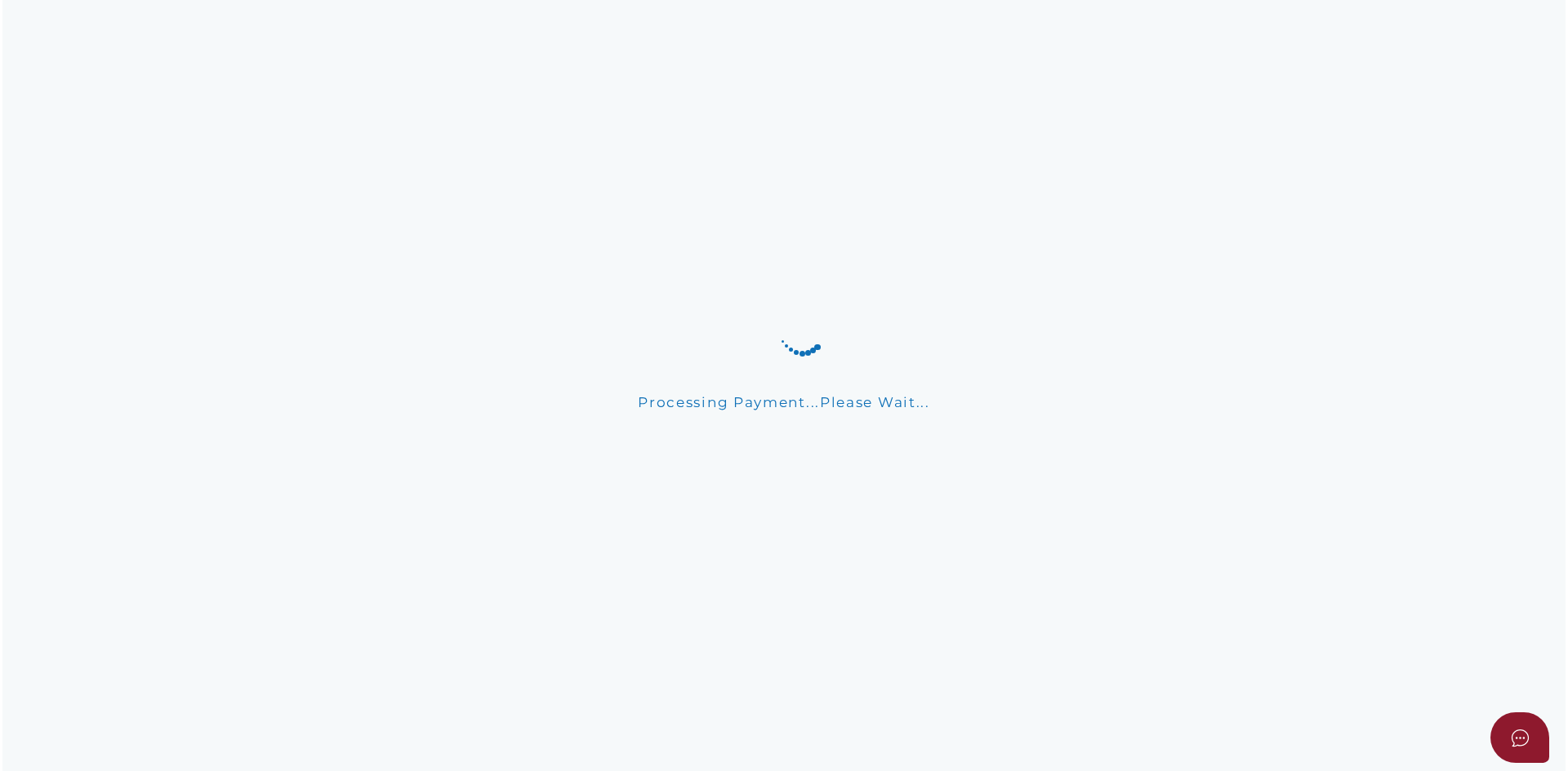
scroll to position [0, 0]
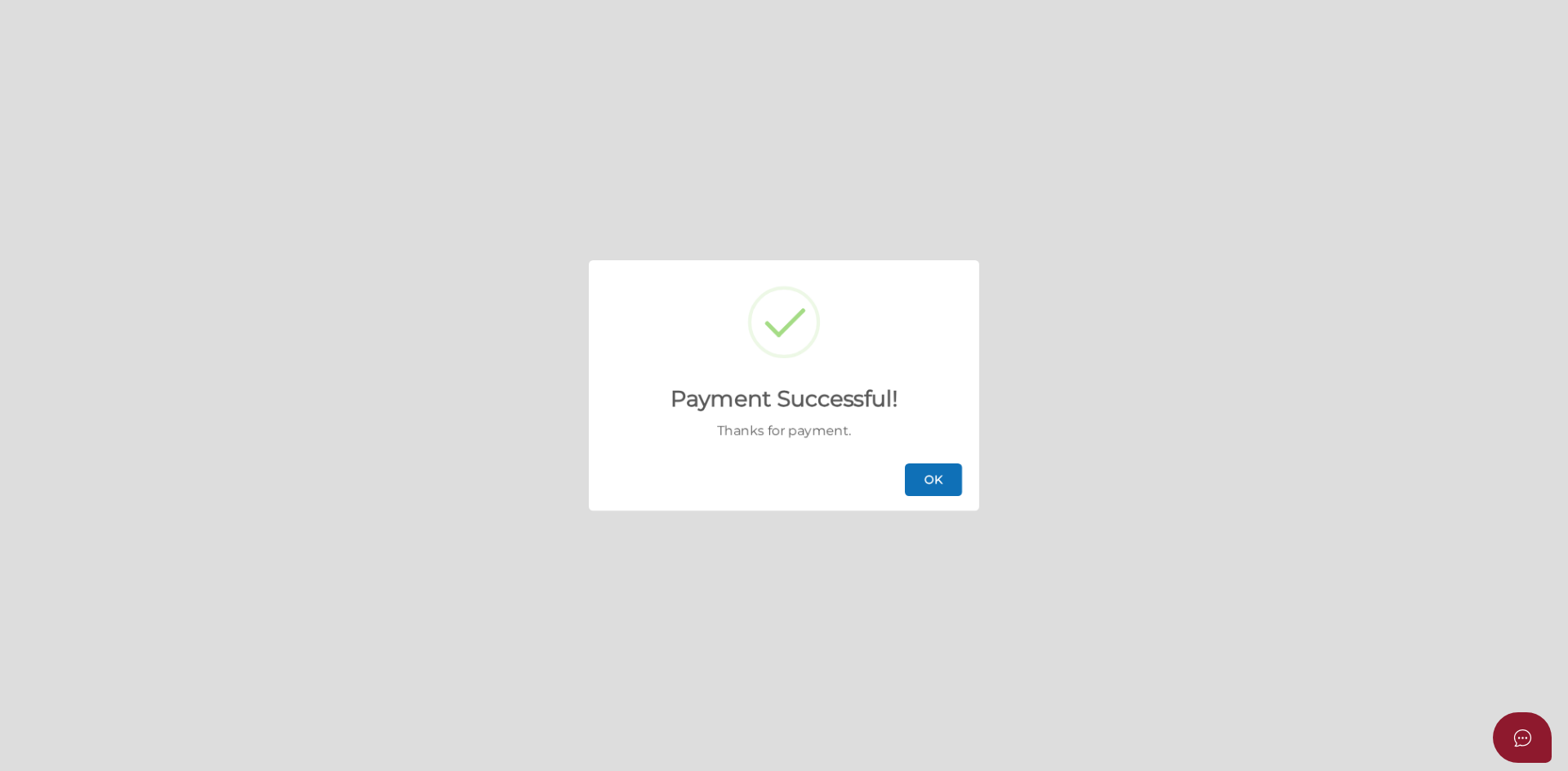
click at [927, 472] on button "OK" at bounding box center [933, 480] width 57 height 32
